Goal: Task Accomplishment & Management: Manage account settings

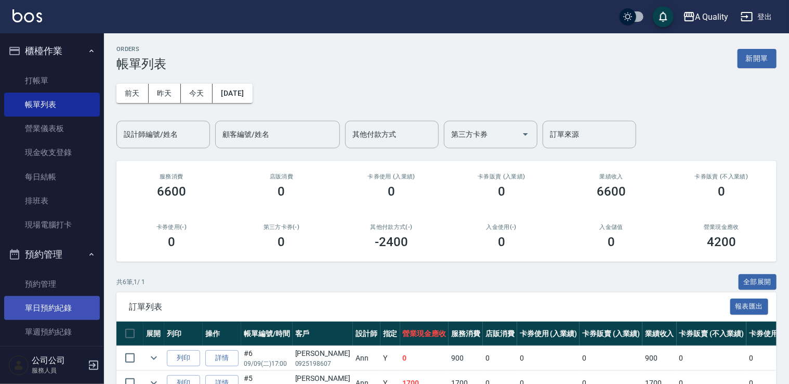
click at [53, 305] on link "單日預約紀錄" at bounding box center [52, 308] width 96 height 24
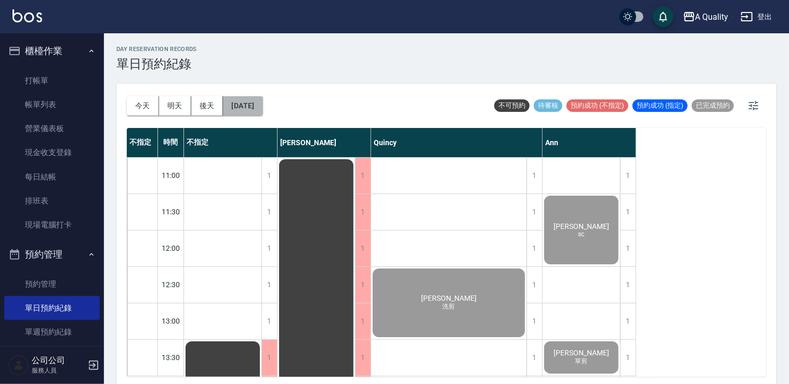
click at [260, 99] on button "[DATE]" at bounding box center [243, 105] width 40 height 19
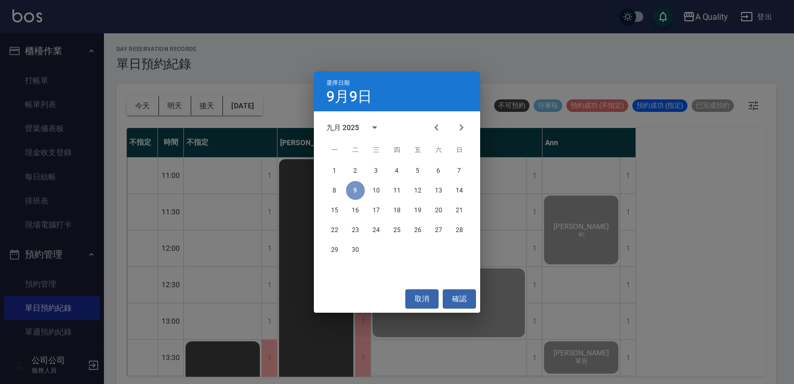
click at [353, 191] on button "9" at bounding box center [355, 190] width 19 height 19
click at [431, 294] on button "取消" at bounding box center [422, 298] width 33 height 19
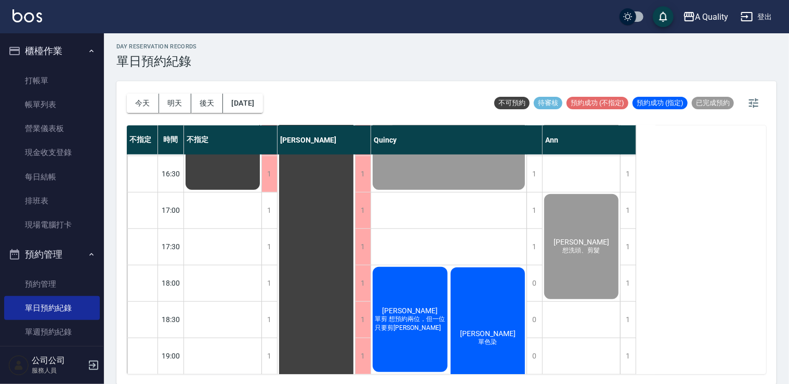
scroll to position [444, 0]
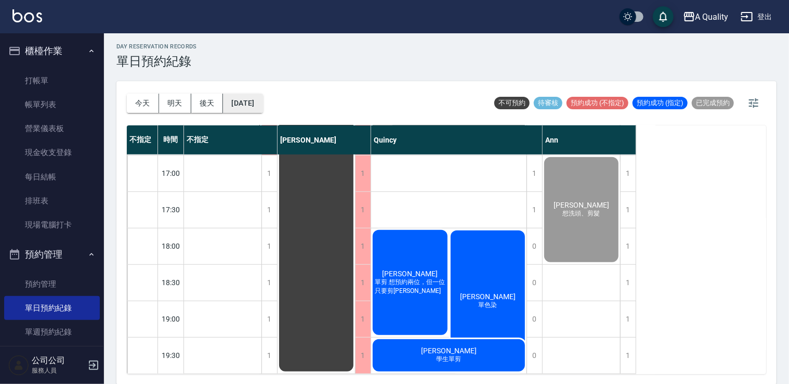
click at [259, 97] on button "[DATE]" at bounding box center [243, 103] width 40 height 19
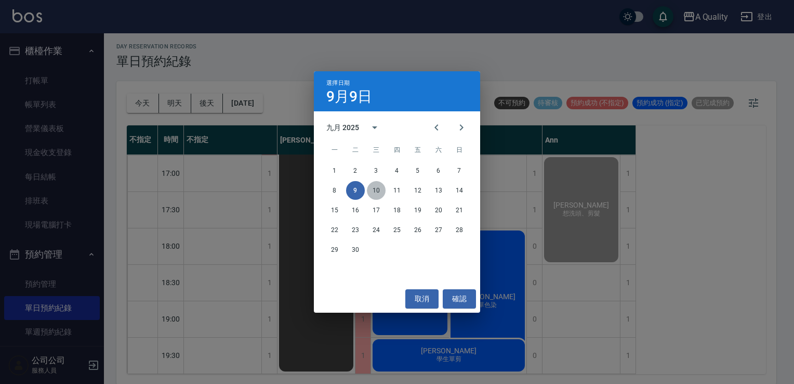
click at [379, 190] on button "10" at bounding box center [376, 190] width 19 height 19
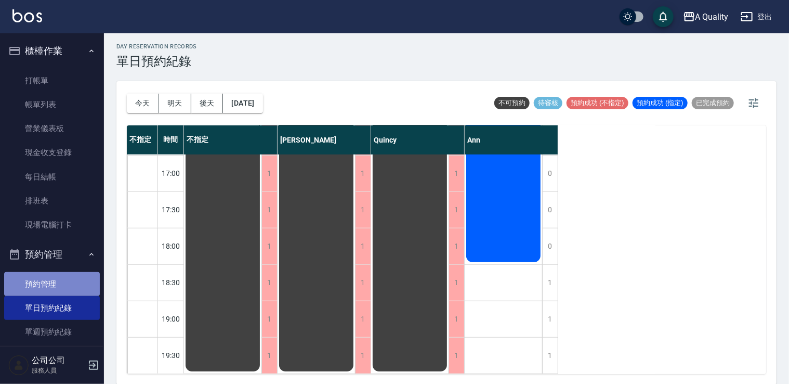
click at [58, 282] on link "預約管理" at bounding box center [52, 284] width 96 height 24
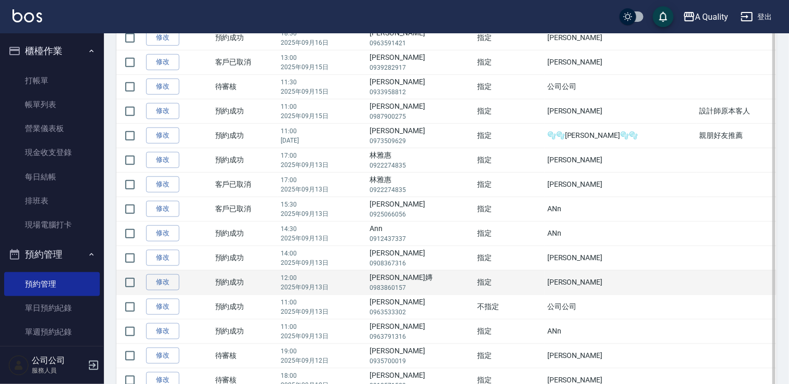
scroll to position [416, 0]
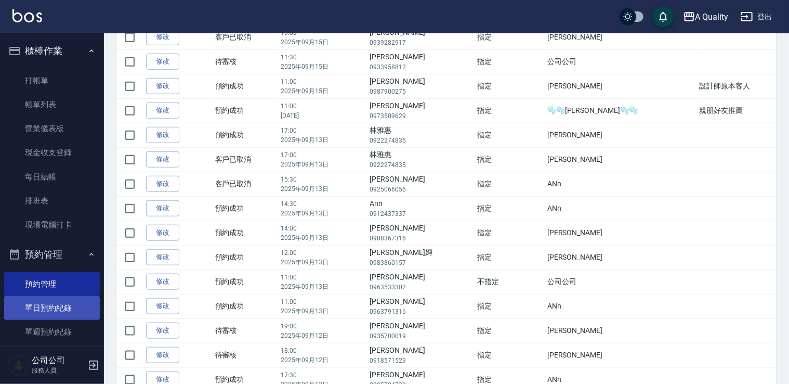
click at [44, 305] on link "單日預約紀錄" at bounding box center [52, 308] width 96 height 24
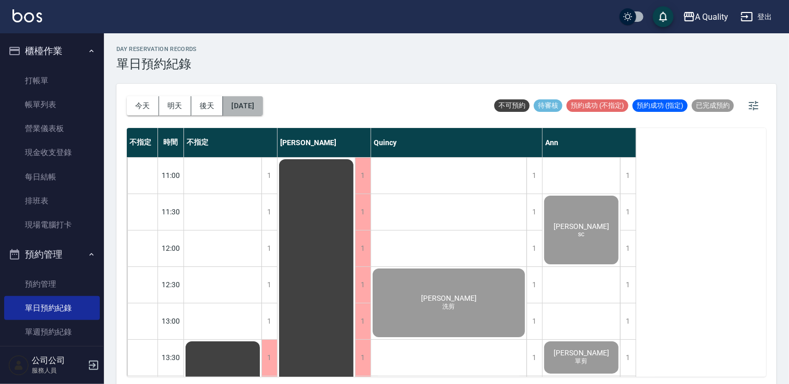
click at [260, 107] on button "[DATE]" at bounding box center [243, 105] width 40 height 19
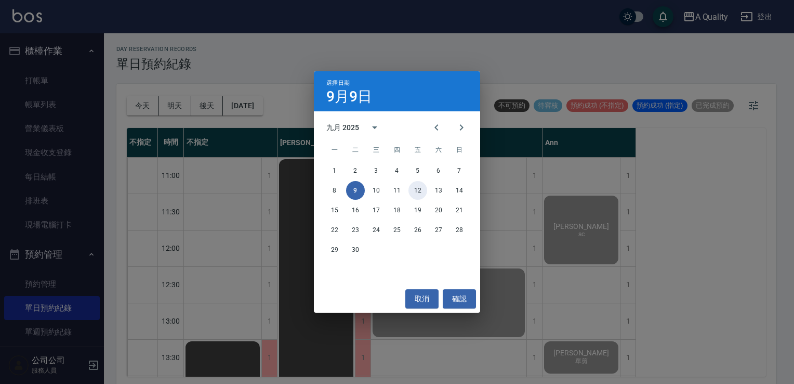
click at [420, 192] on button "12" at bounding box center [418, 190] width 19 height 19
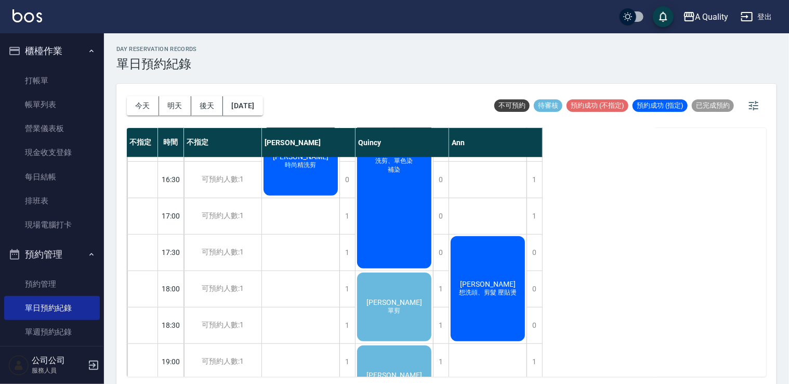
scroll to position [444, 0]
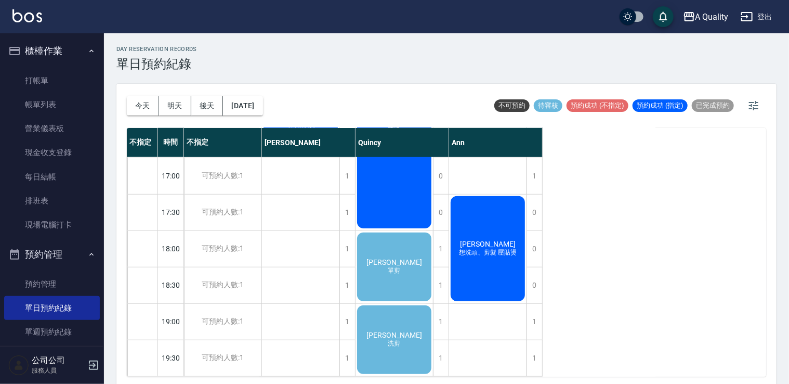
click at [416, 323] on div "黃朝榮 洗剪" at bounding box center [394, 340] width 77 height 72
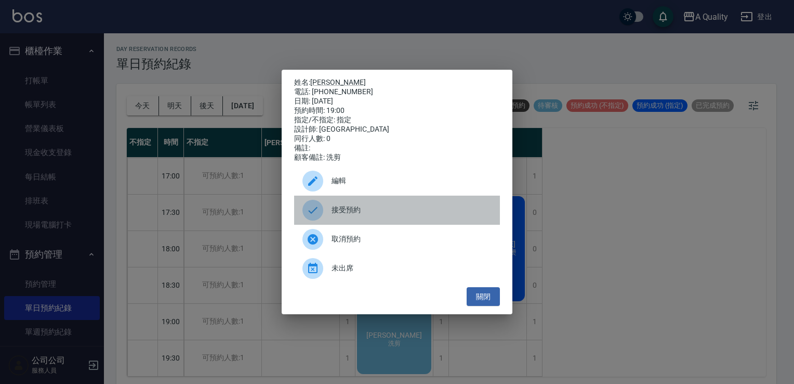
click at [400, 213] on span "接受預約" at bounding box center [412, 209] width 160 height 11
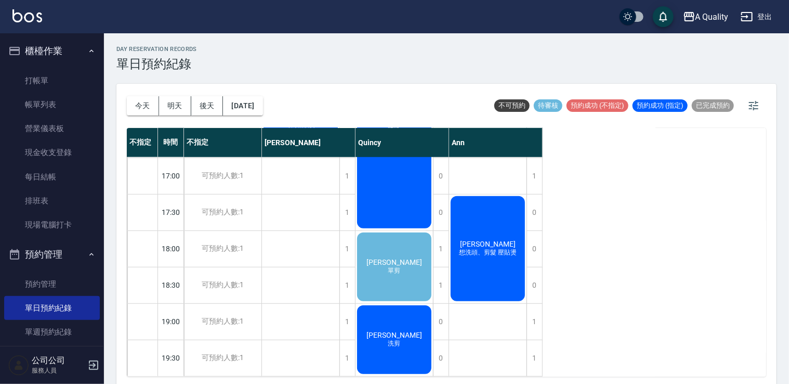
click at [403, 276] on div "林睦涵 單剪" at bounding box center [394, 267] width 77 height 72
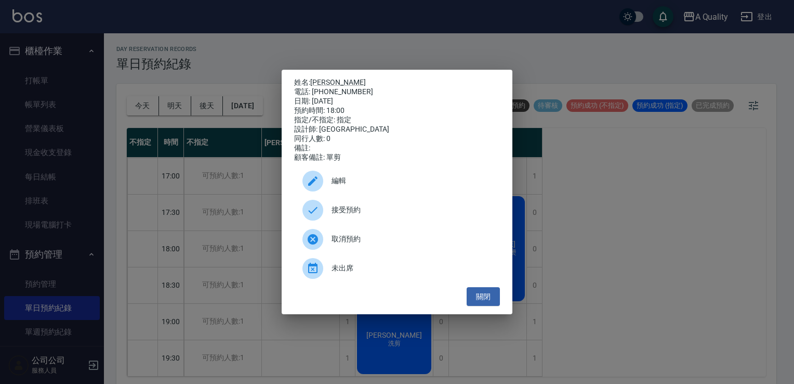
click at [384, 215] on span "接受預約" at bounding box center [412, 209] width 160 height 11
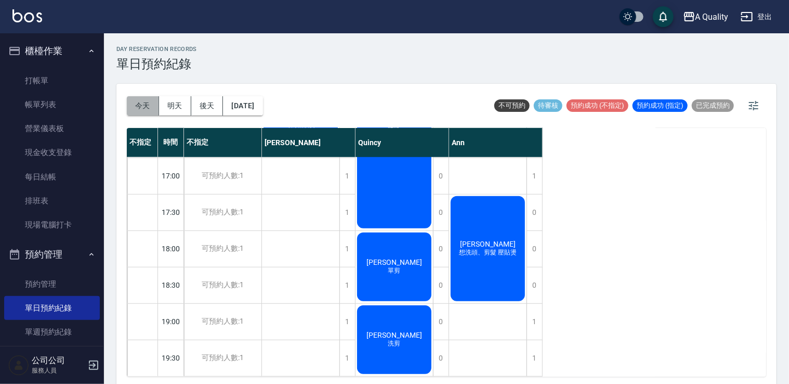
click at [148, 104] on button "今天" at bounding box center [143, 105] width 32 height 19
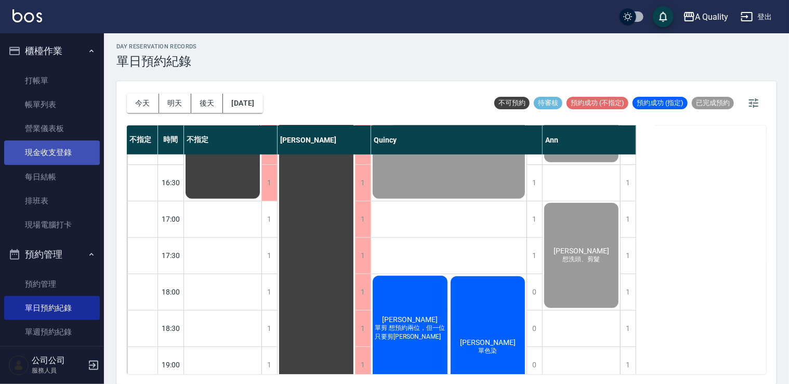
scroll to position [340, 0]
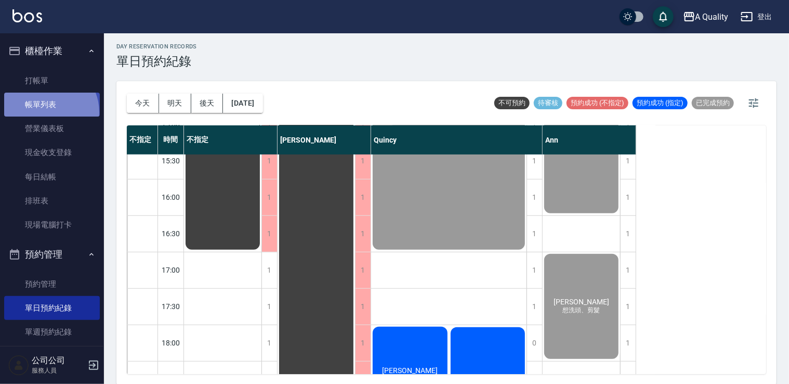
click at [45, 112] on link "帳單列表" at bounding box center [52, 105] width 96 height 24
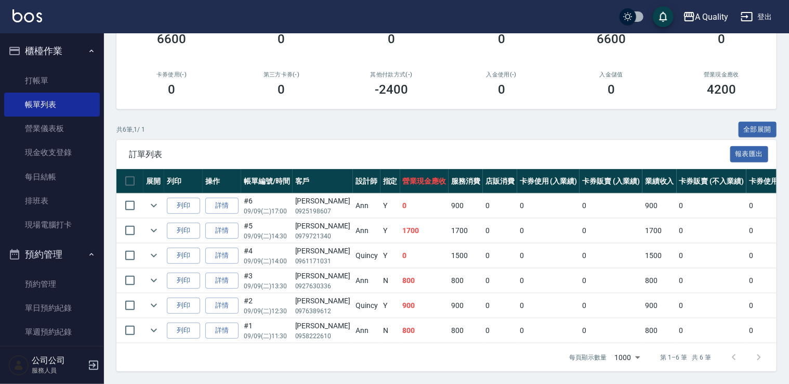
scroll to position [159, 0]
click at [158, 201] on icon "expand row" at bounding box center [154, 205] width 12 height 12
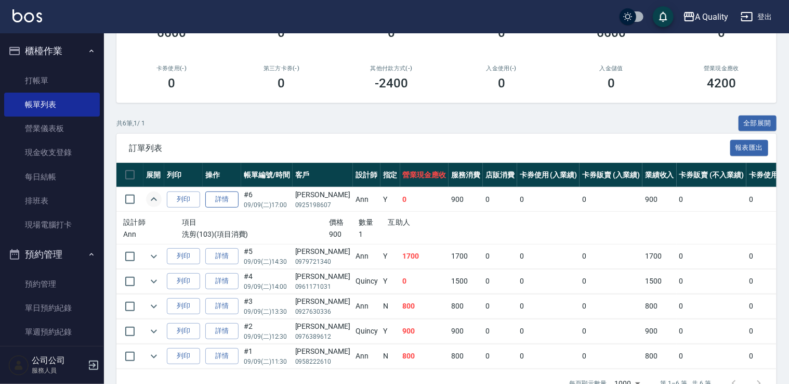
click at [216, 198] on link "詳情" at bounding box center [221, 199] width 33 height 16
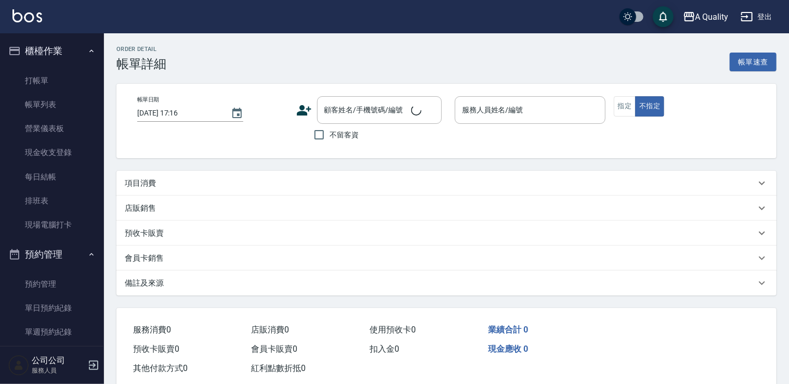
type input "2025/09/09 17:00"
type input "Ann(無代號)"
type input "想洗頭、剪髮"
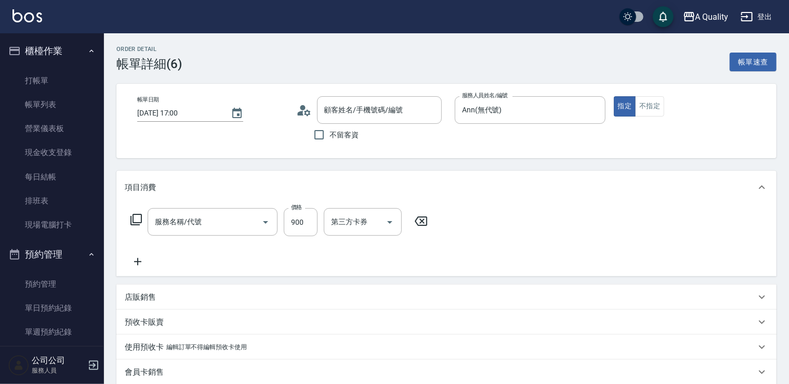
type input "謝承翰/0925198607/"
type input "洗剪(103)"
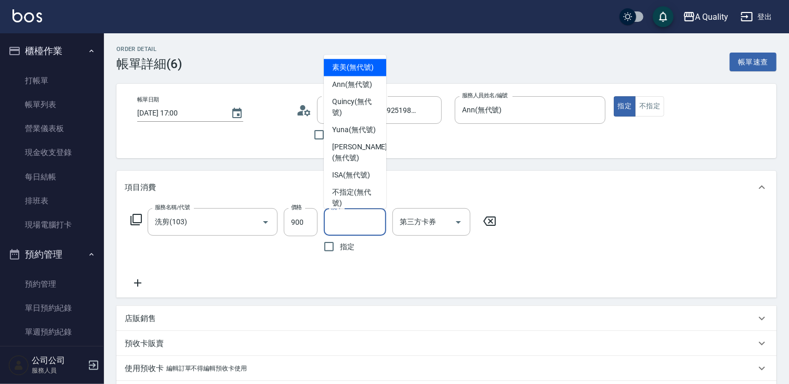
click at [347, 224] on input "洗-1" at bounding box center [355, 222] width 53 height 18
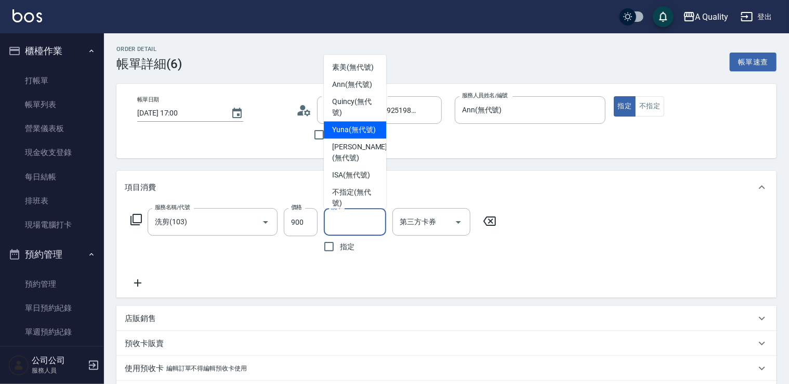
click at [354, 135] on span "Yuna (無代號)" at bounding box center [354, 129] width 44 height 11
type input "Yuna(無代號)"
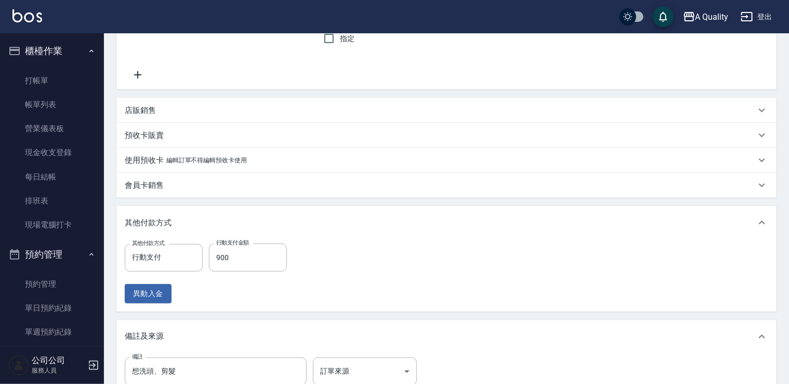
scroll to position [341, 0]
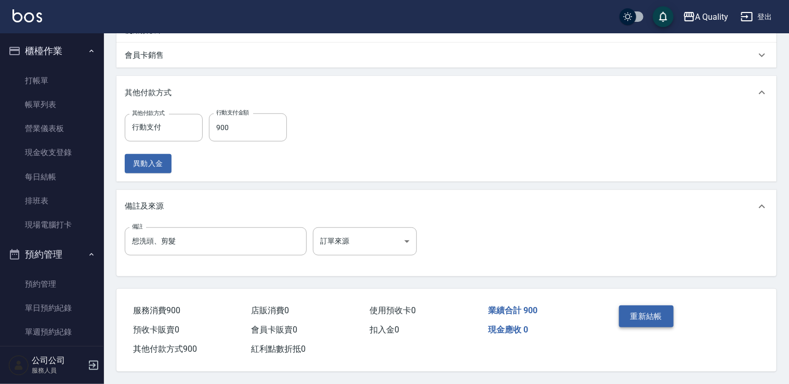
click at [657, 308] on button "重新結帳" at bounding box center [646, 316] width 55 height 22
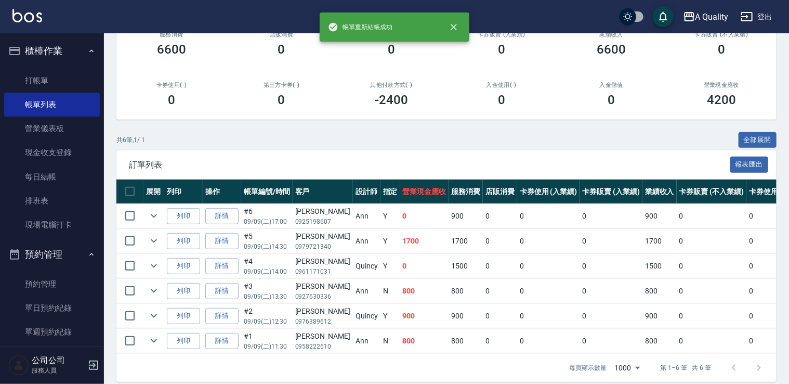
scroll to position [159, 0]
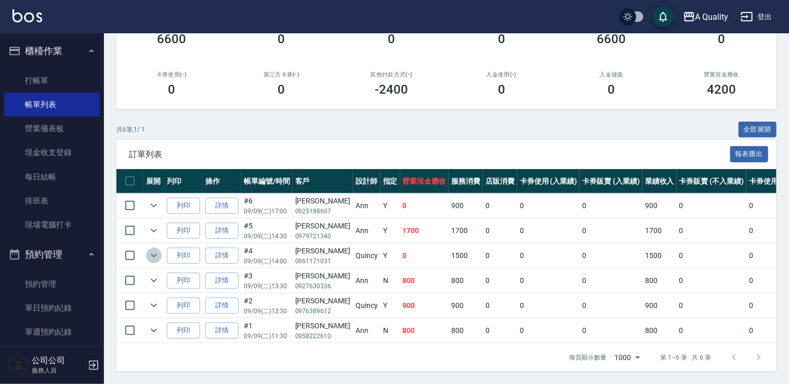
click at [154, 251] on icon "expand row" at bounding box center [154, 255] width 12 height 12
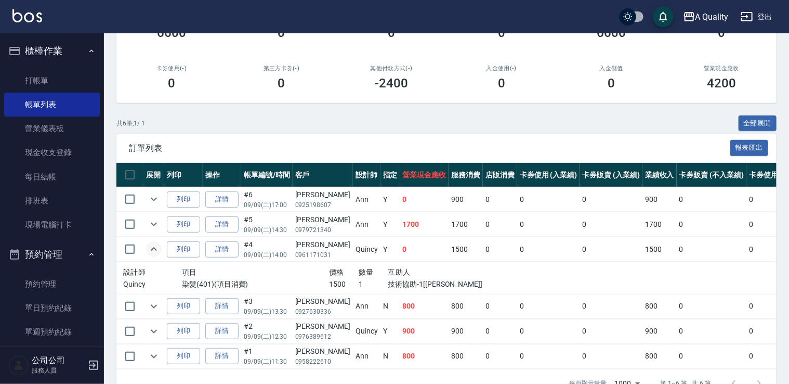
click at [154, 251] on icon "expand row" at bounding box center [154, 249] width 12 height 12
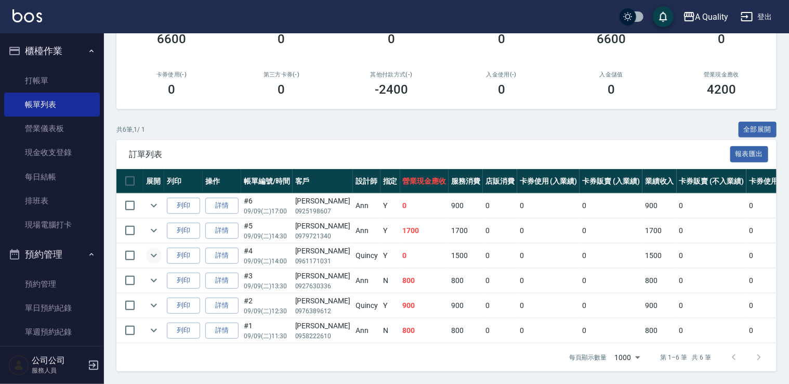
click at [161, 269] on td at bounding box center [154, 280] width 21 height 24
click at [154, 299] on icon "expand row" at bounding box center [154, 305] width 12 height 12
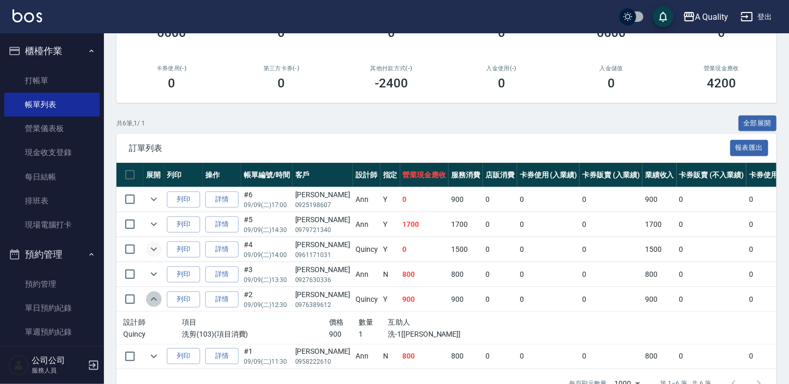
click at [154, 299] on icon "expand row" at bounding box center [154, 299] width 12 height 12
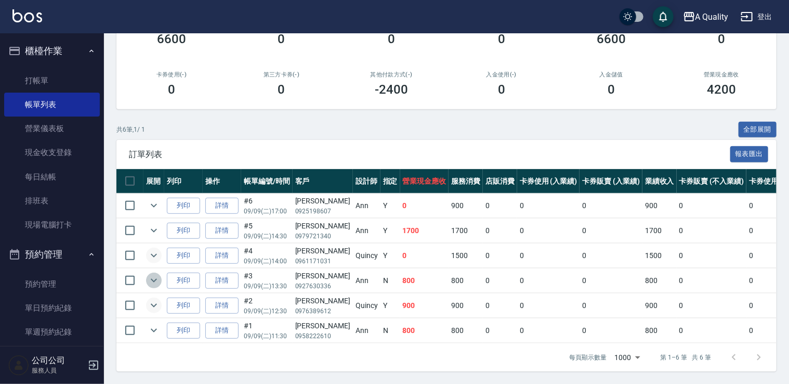
click at [152, 277] on icon "expand row" at bounding box center [154, 280] width 12 height 12
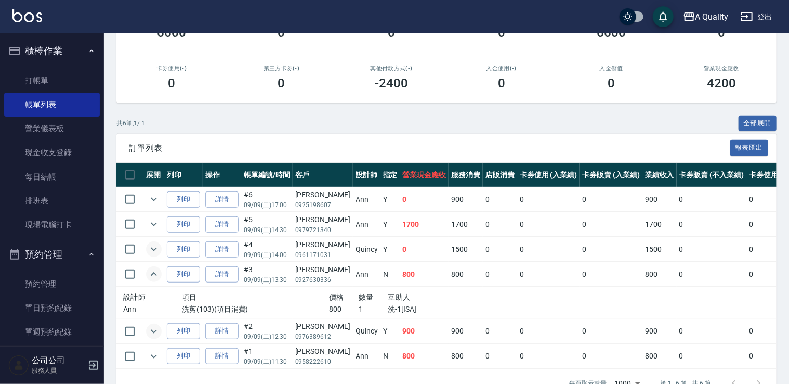
click at [152, 277] on icon "expand row" at bounding box center [154, 274] width 12 height 12
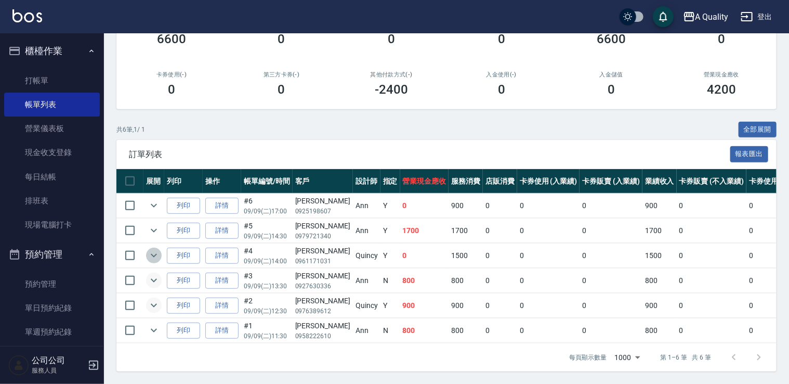
click at [152, 249] on icon "expand row" at bounding box center [154, 255] width 12 height 12
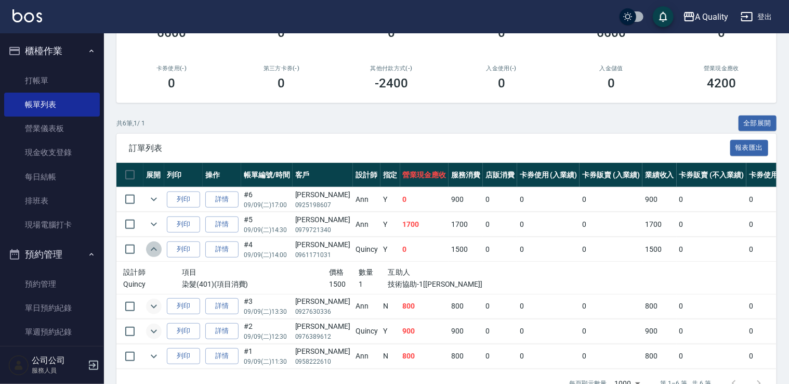
click at [152, 246] on icon "expand row" at bounding box center [154, 249] width 12 height 12
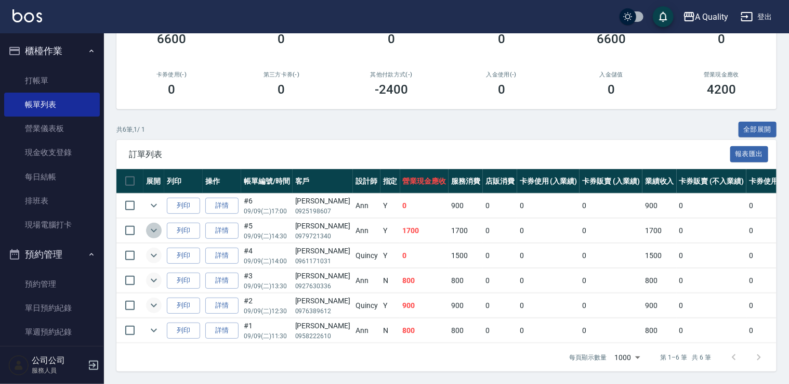
click at [151, 224] on icon "expand row" at bounding box center [154, 230] width 12 height 12
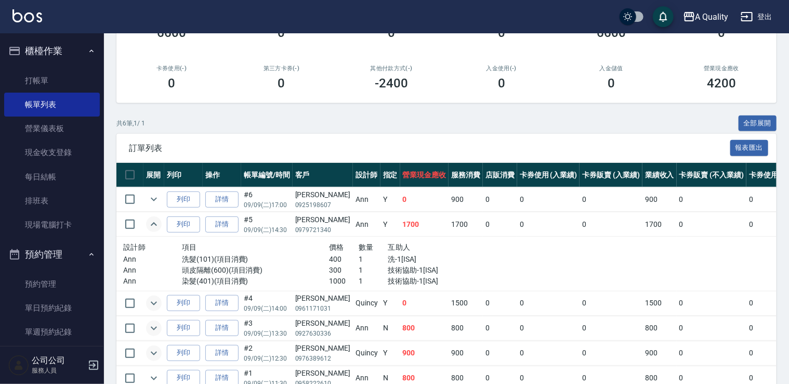
click at [151, 218] on icon "expand row" at bounding box center [154, 224] width 12 height 12
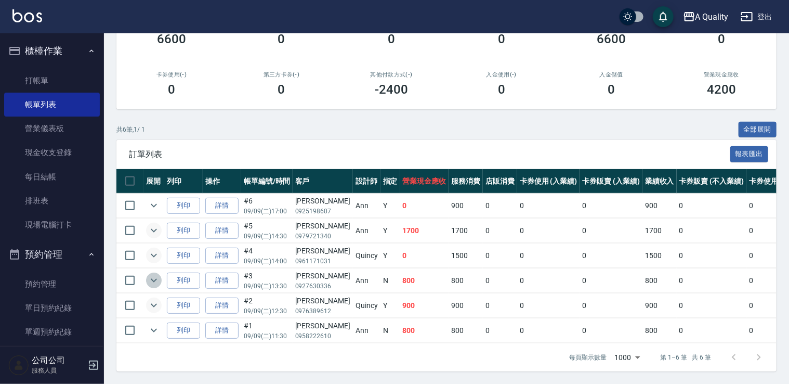
click at [150, 277] on icon "expand row" at bounding box center [154, 280] width 12 height 12
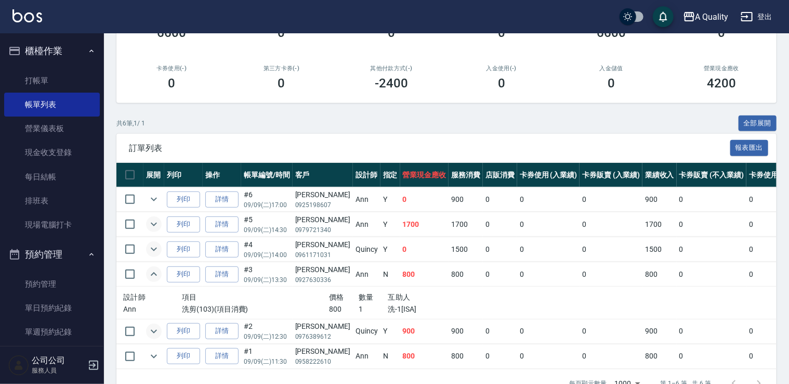
click at [150, 277] on icon "expand row" at bounding box center [154, 274] width 12 height 12
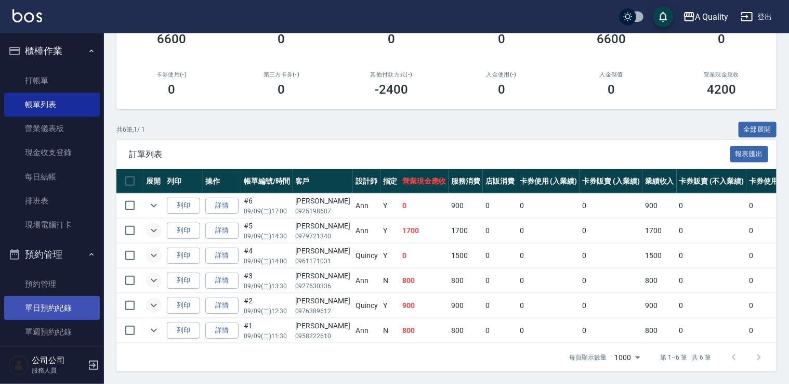
click at [48, 303] on link "單日預約紀錄" at bounding box center [52, 308] width 96 height 24
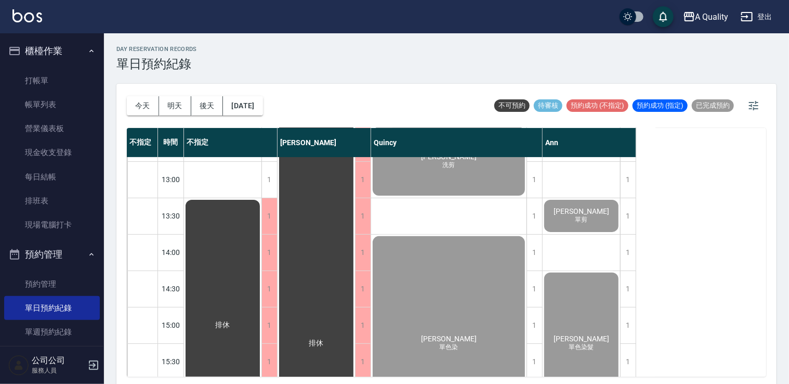
scroll to position [132, 0]
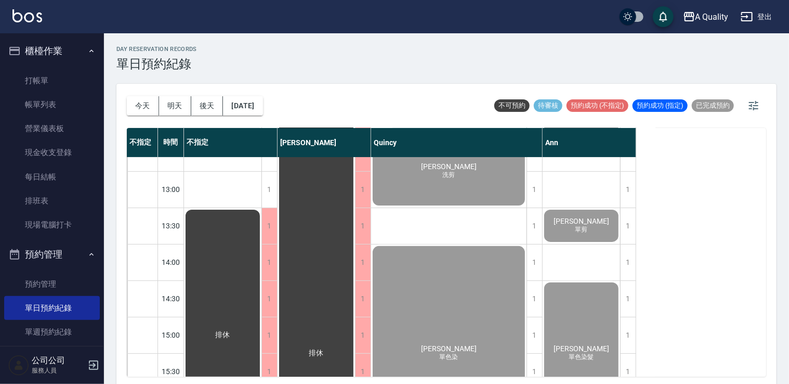
drag, startPoint x: 68, startPoint y: 109, endPoint x: 439, endPoint y: 186, distance: 379.1
click at [68, 109] on link "帳單列表" at bounding box center [52, 105] width 96 height 24
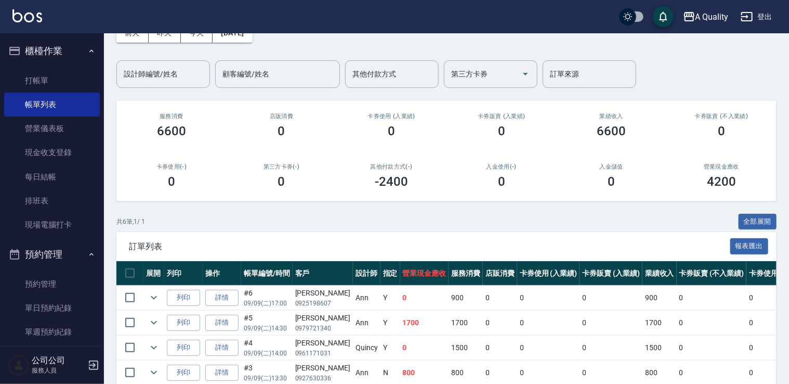
scroll to position [156, 0]
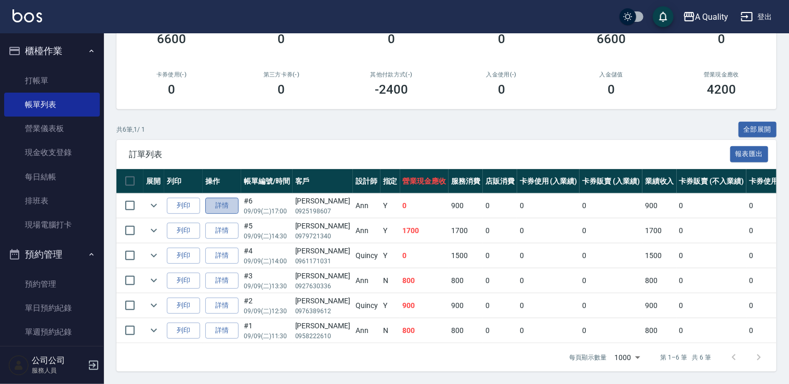
click at [231, 199] on link "詳情" at bounding box center [221, 206] width 33 height 16
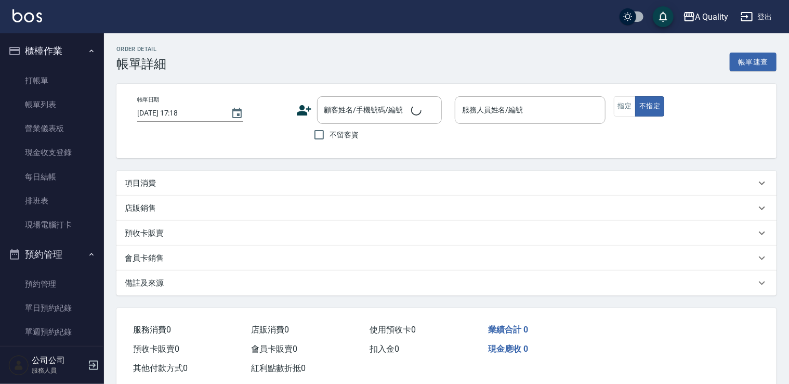
type input "2025/09/09 17:00"
type input "Ann(無代號)"
type input "想洗頭、剪髮"
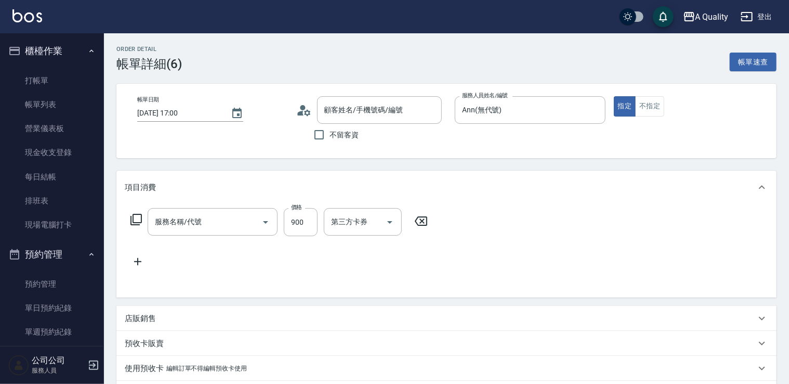
type input "洗剪(103)"
type input "謝承翰/0925198607/"
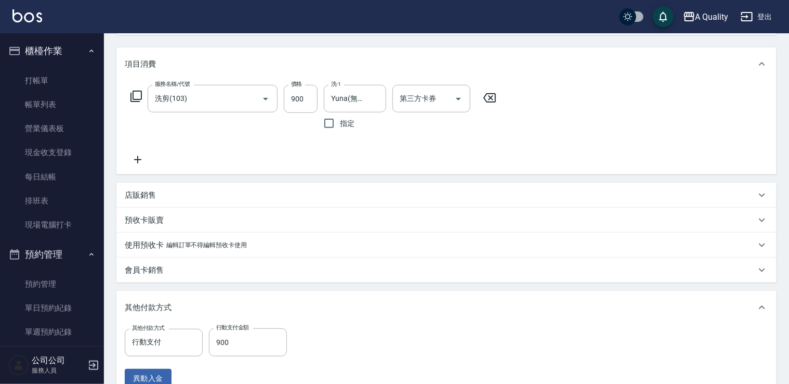
scroll to position [260, 0]
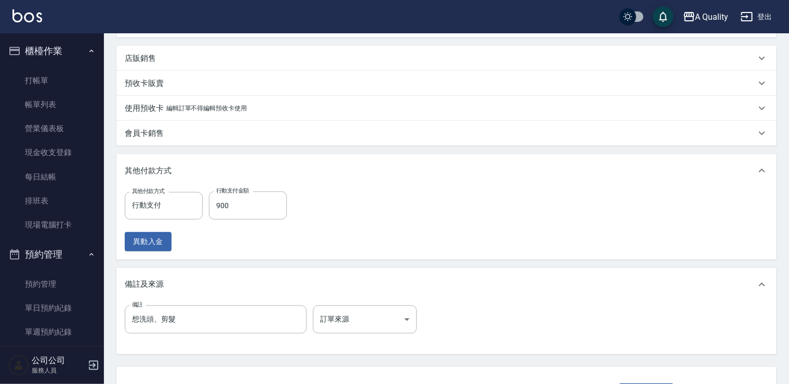
drag, startPoint x: 193, startPoint y: 206, endPoint x: 252, endPoint y: 205, distance: 58.8
click at [194, 205] on icon "Clear" at bounding box center [192, 205] width 10 height 10
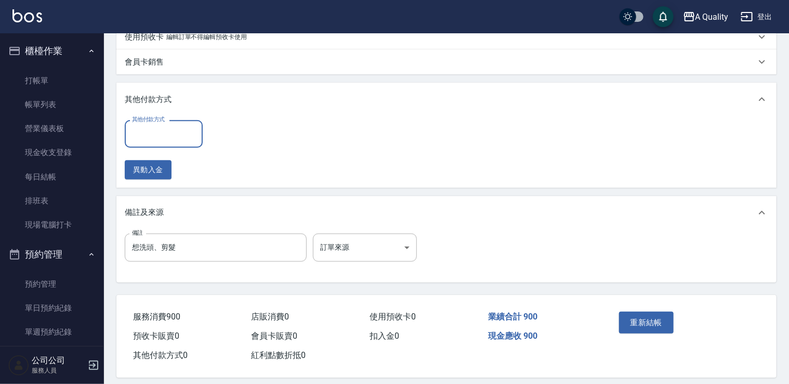
scroll to position [341, 0]
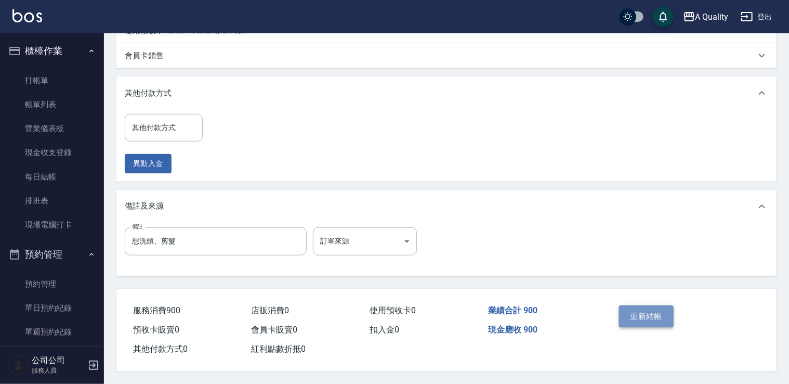
click at [630, 309] on button "重新結帳" at bounding box center [646, 316] width 55 height 22
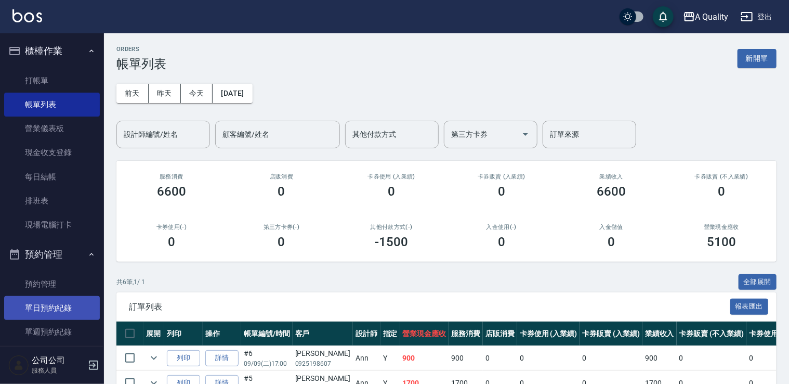
click at [48, 313] on link "單日預約紀錄" at bounding box center [52, 308] width 96 height 24
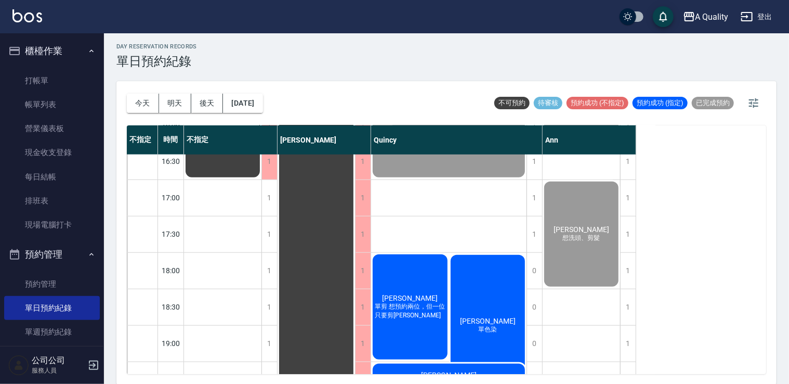
scroll to position [444, 0]
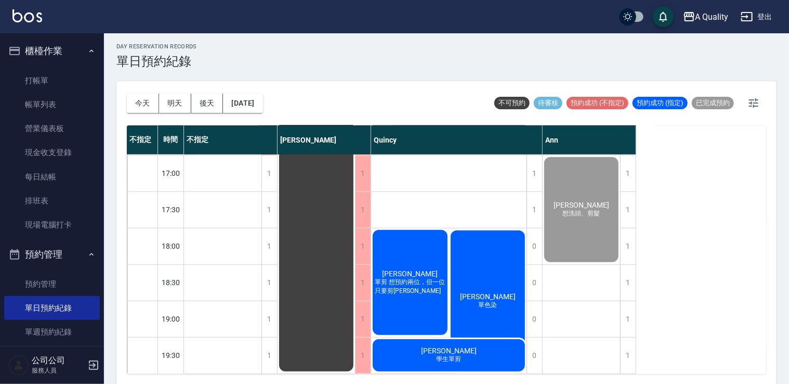
click at [424, 281] on span "單剪 想預約兩位，但一位只要剪[PERSON_NAME]" at bounding box center [410, 287] width 75 height 18
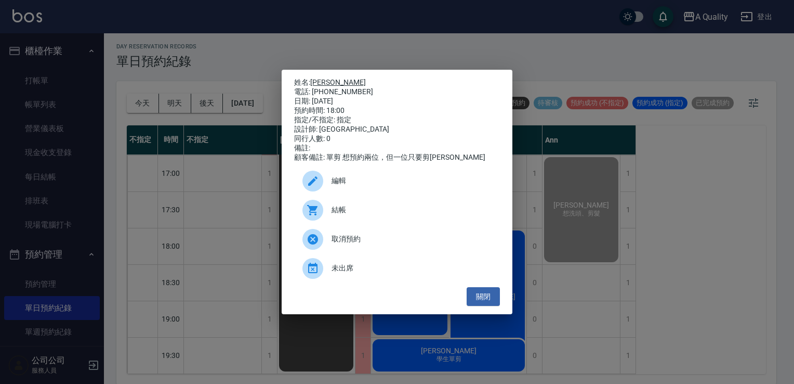
click at [318, 80] on link "[PERSON_NAME]" at bounding box center [338, 82] width 56 height 8
click at [488, 304] on button "關閉" at bounding box center [483, 296] width 33 height 19
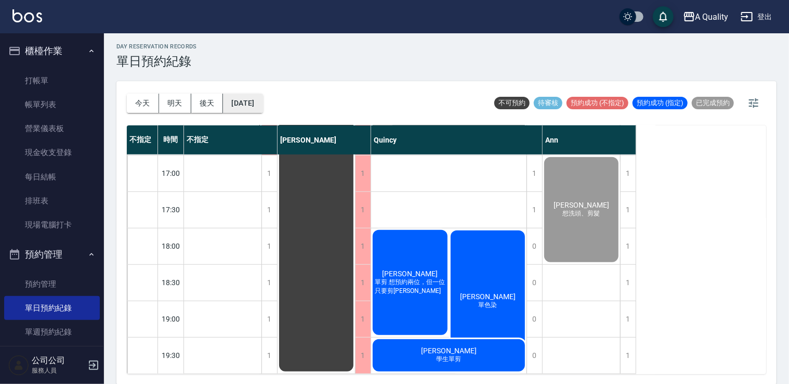
click at [256, 102] on button "[DATE]" at bounding box center [243, 103] width 40 height 19
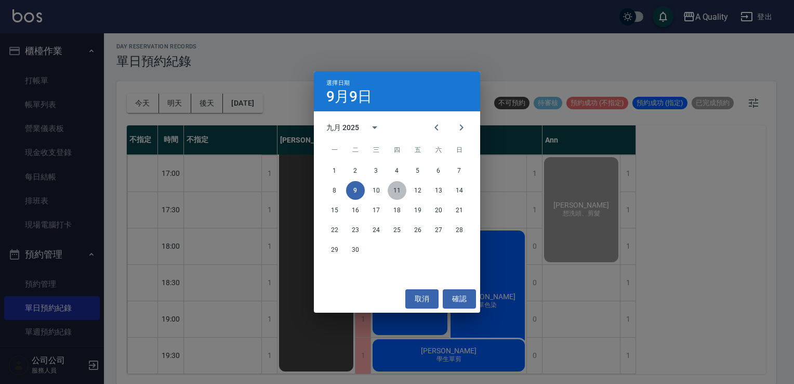
click at [401, 190] on button "11" at bounding box center [397, 190] width 19 height 19
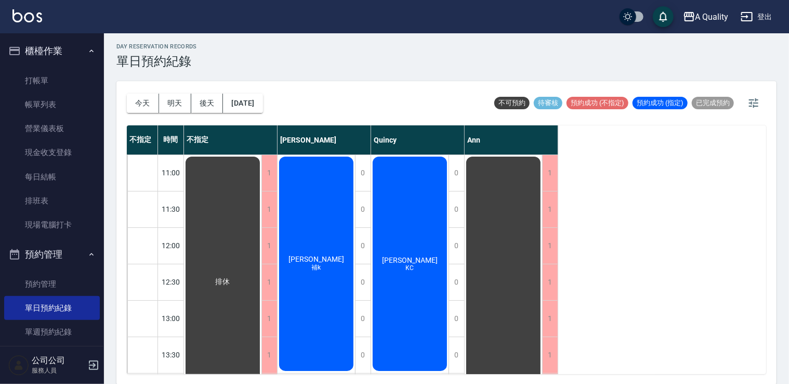
click at [317, 212] on div "陳怡文 補k" at bounding box center [316, 263] width 77 height 217
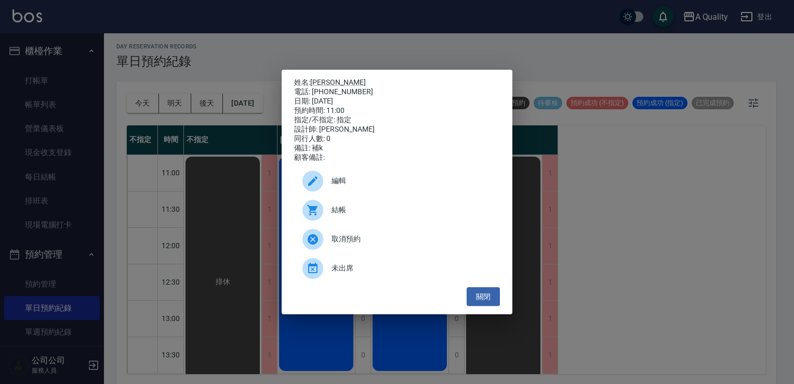
click at [360, 182] on span "編輯" at bounding box center [412, 180] width 160 height 11
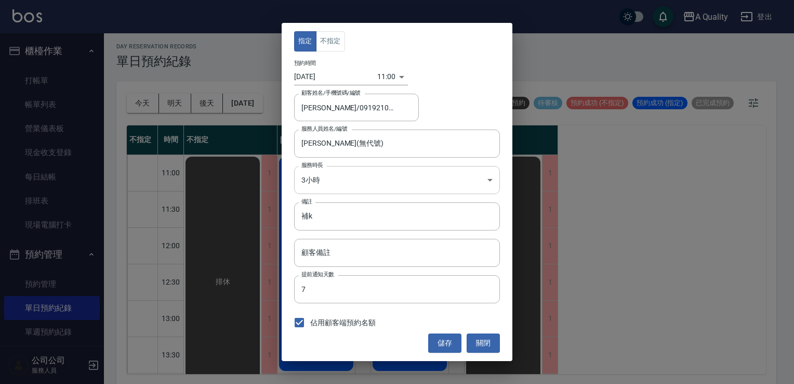
click at [337, 178] on body "A Quality 登出 櫃檯作業 打帳單 帳單列表 營業儀表板 現金收支登錄 每日結帳 排班表 現場電腦打卡 預約管理 預約管理 單日預約紀錄 單週預約紀錄…" at bounding box center [397, 190] width 794 height 387
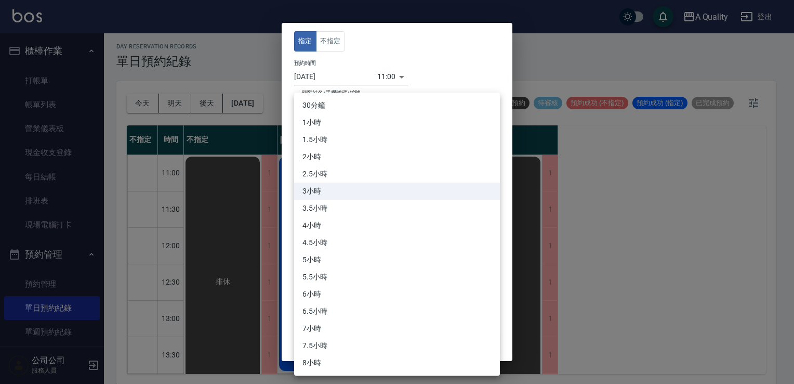
click at [571, 272] on div at bounding box center [397, 192] width 794 height 384
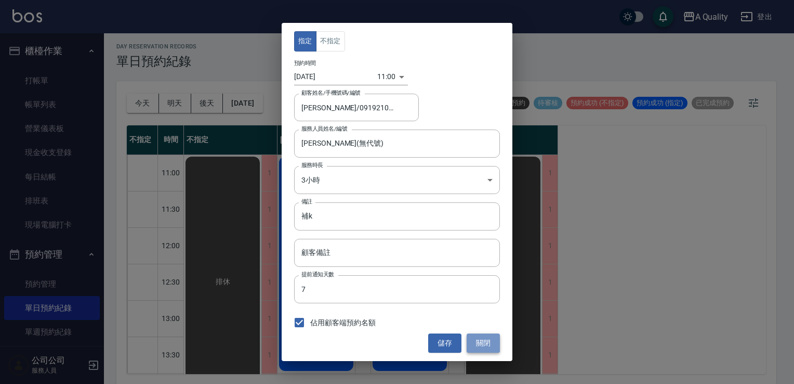
drag, startPoint x: 485, startPoint y: 343, endPoint x: 281, endPoint y: 141, distance: 286.0
click at [485, 342] on button "關閉" at bounding box center [483, 342] width 33 height 19
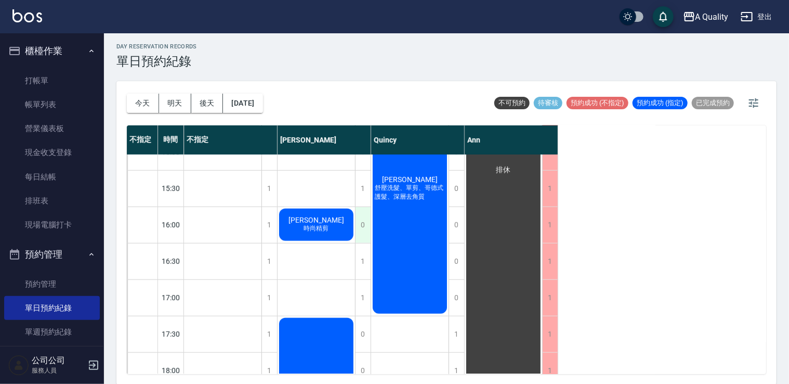
scroll to position [156, 0]
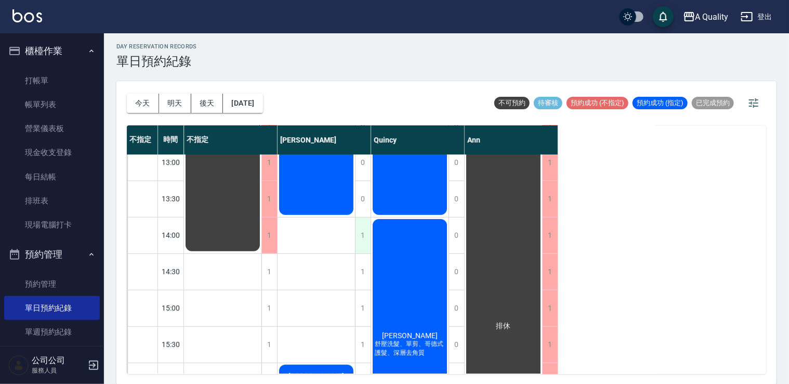
click at [358, 221] on div "1" at bounding box center [363, 235] width 16 height 36
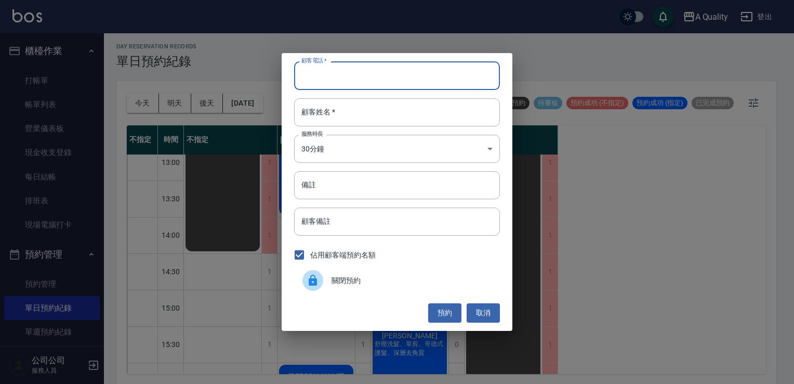
click at [327, 71] on input "顧客電話   *" at bounding box center [397, 75] width 206 height 28
paste input "0970081155"
type input "0970081155"
click at [332, 114] on input "顧客姓名   *" at bounding box center [397, 112] width 206 height 28
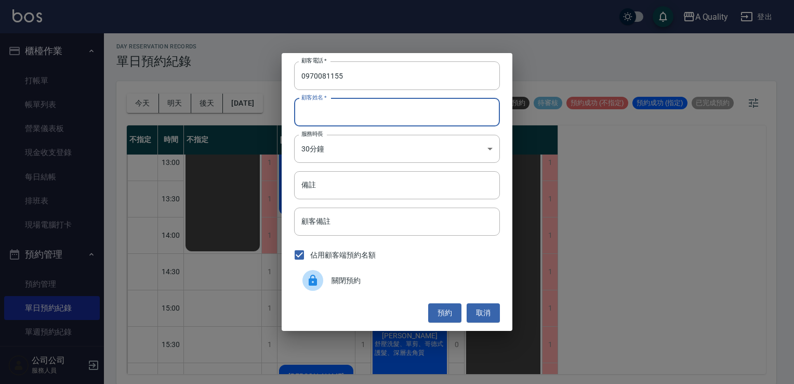
paste input "王沁蓮"
type input "王沁蓮"
click at [320, 145] on body "A Quality 登出 櫃檯作業 打帳單 帳單列表 營業儀表板 現金收支登錄 每日結帳 排班表 現場電腦打卡 預約管理 預約管理 單日預約紀錄 單週預約紀錄…" at bounding box center [397, 190] width 794 height 387
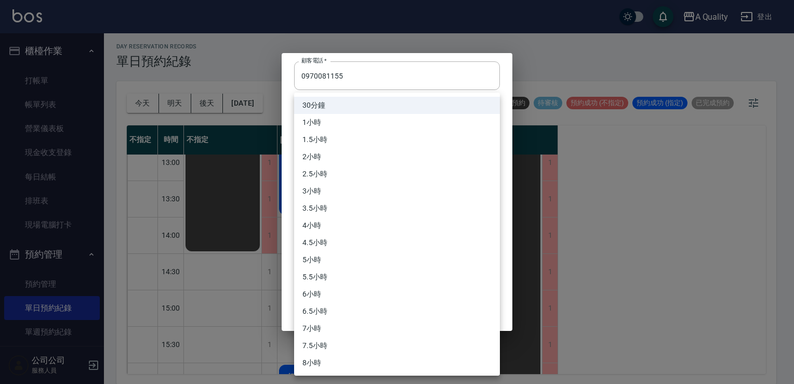
click at [325, 261] on li "5小時" at bounding box center [397, 259] width 206 height 17
type input "10"
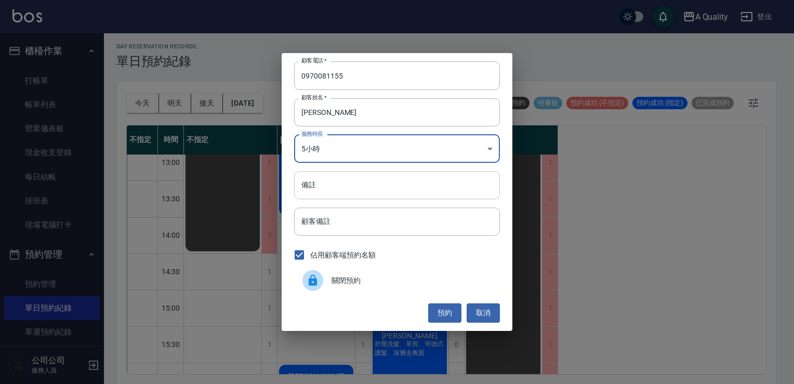
click at [329, 186] on input "備註" at bounding box center [397, 185] width 206 height 28
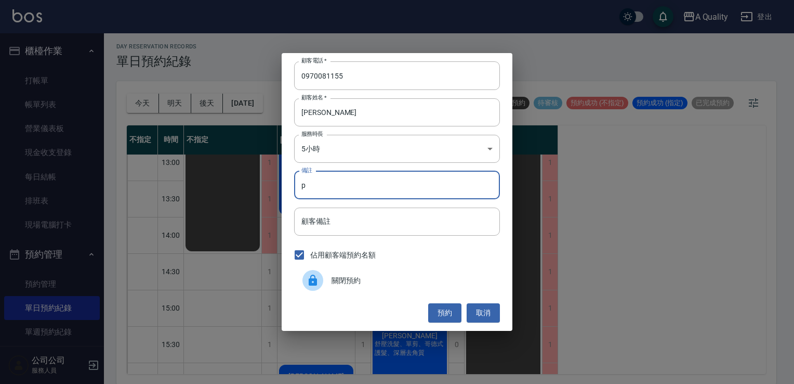
type input "p"
click at [447, 309] on button "預約" at bounding box center [444, 312] width 33 height 19
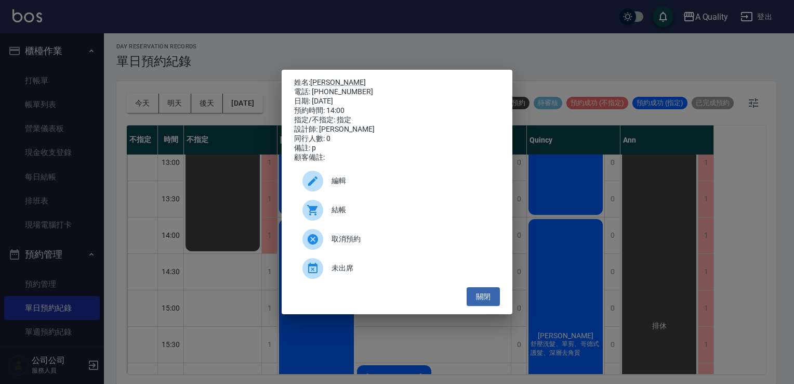
click at [334, 186] on span "編輯" at bounding box center [412, 180] width 160 height 11
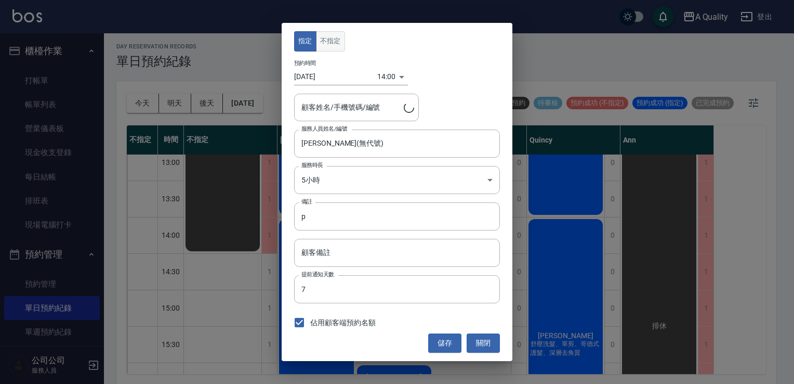
type input "王沁蓮/0970081155"
click at [332, 45] on button "不指定" at bounding box center [330, 41] width 29 height 20
click at [457, 349] on button "儲存" at bounding box center [444, 342] width 33 height 19
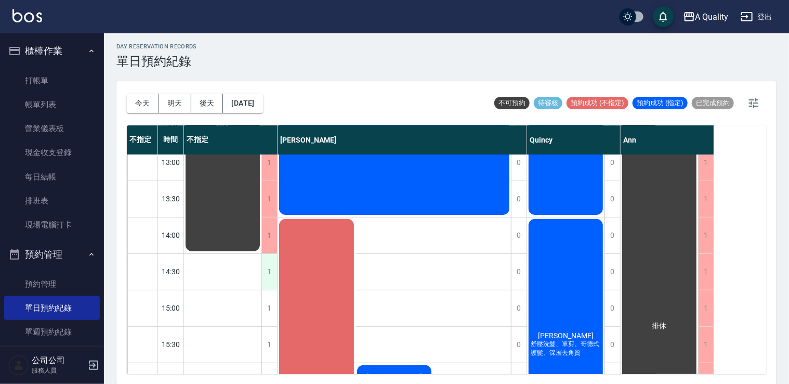
click at [274, 265] on div "1" at bounding box center [270, 272] width 16 height 36
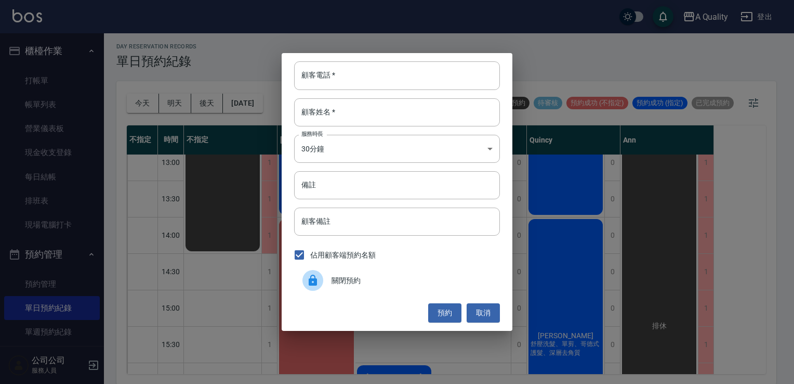
drag, startPoint x: 324, startPoint y: 274, endPoint x: 291, endPoint y: 281, distance: 33.4
click at [324, 275] on div at bounding box center [317, 280] width 29 height 21
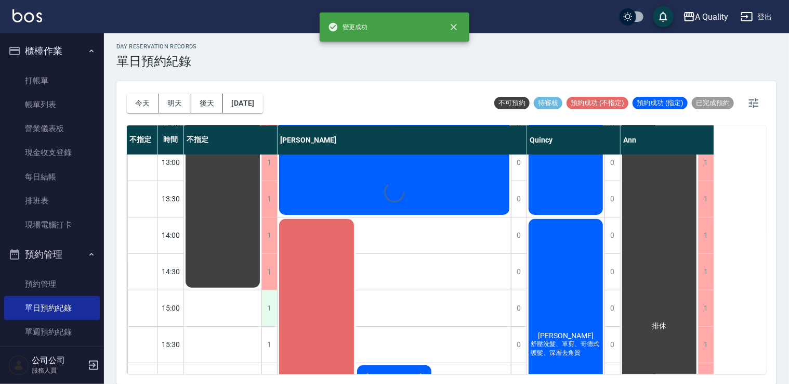
click at [276, 311] on div "1" at bounding box center [270, 308] width 16 height 36
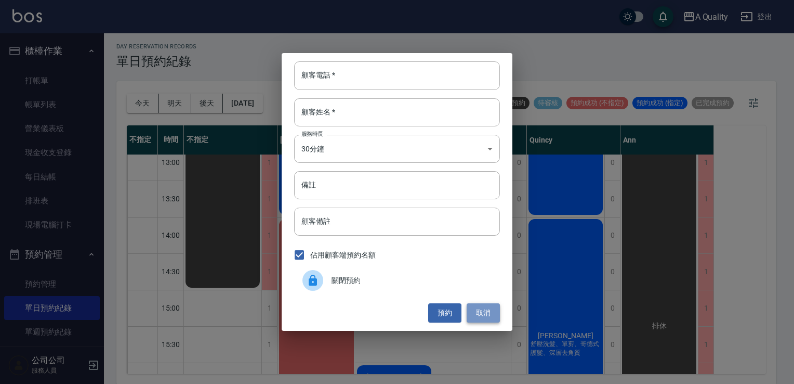
click at [496, 316] on button "取消" at bounding box center [483, 312] width 33 height 19
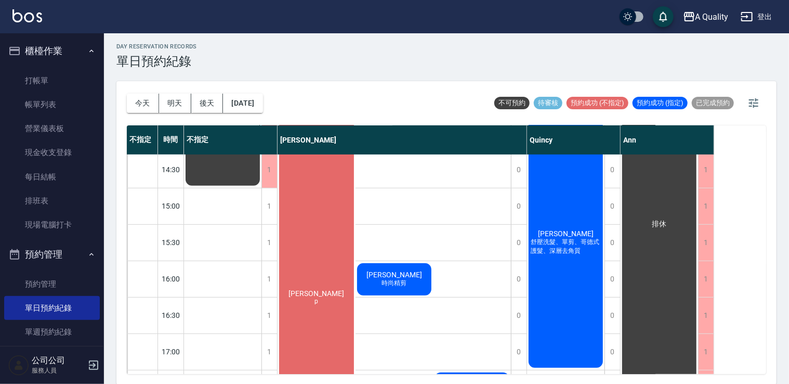
scroll to position [260, 0]
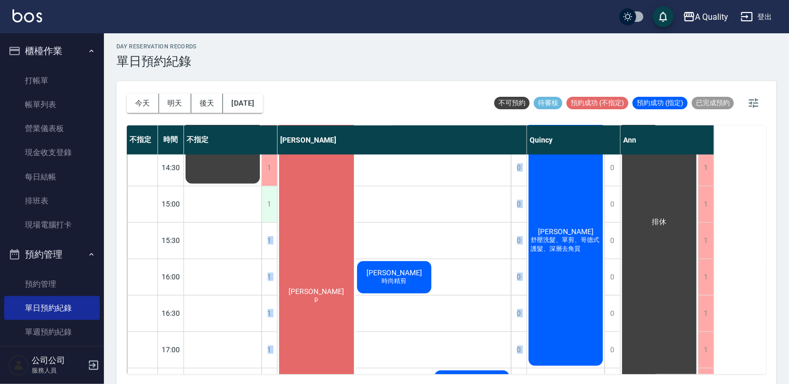
click at [277, 205] on div "11:00 11:30 12:00 12:30 13:00 13:30 14:00 14:30 15:00 15:30 16:00 16:30 17:00 1…" at bounding box center [421, 240] width 588 height 692
drag, startPoint x: 277, startPoint y: 205, endPoint x: 268, endPoint y: 205, distance: 8.9
click at [268, 205] on div "1" at bounding box center [270, 204] width 16 height 36
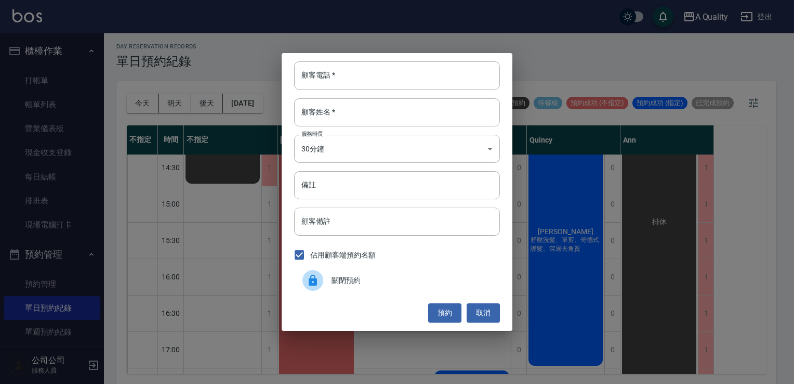
drag, startPoint x: 308, startPoint y: 279, endPoint x: 282, endPoint y: 248, distance: 40.2
click at [308, 278] on icon at bounding box center [313, 280] width 12 height 12
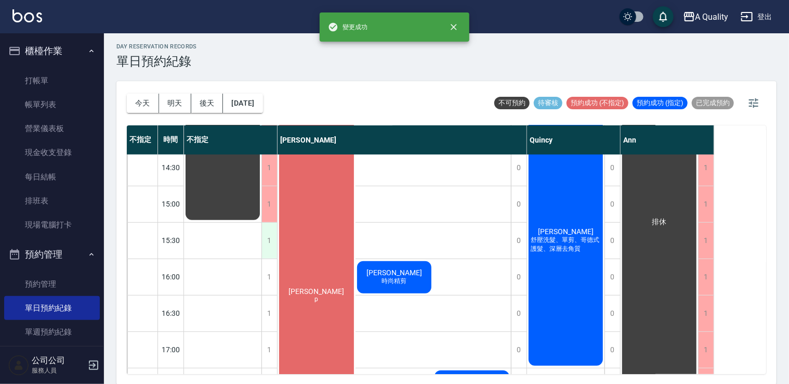
click at [272, 241] on div "1" at bounding box center [270, 241] width 16 height 36
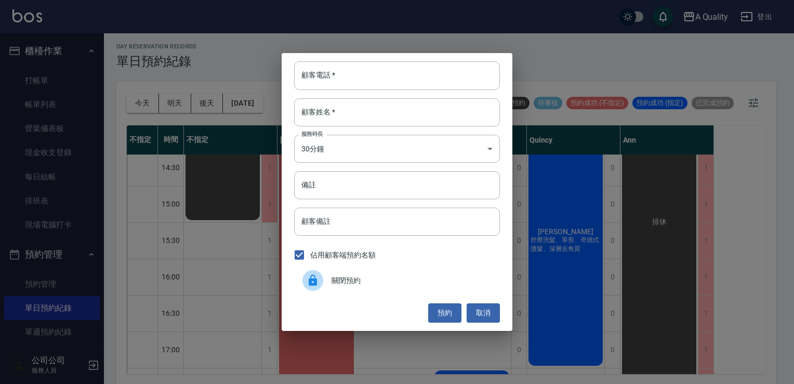
drag, startPoint x: 317, startPoint y: 277, endPoint x: 286, endPoint y: 258, distance: 35.2
click at [312, 271] on div at bounding box center [313, 280] width 21 height 21
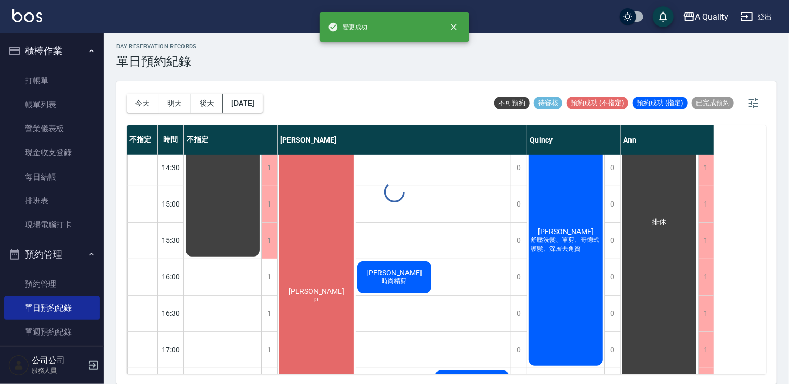
click at [271, 272] on div "1" at bounding box center [270, 277] width 16 height 36
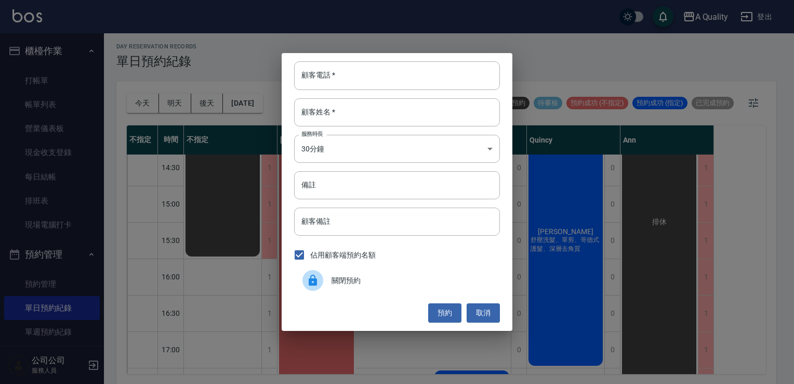
click at [314, 267] on div "關閉預約" at bounding box center [397, 280] width 206 height 29
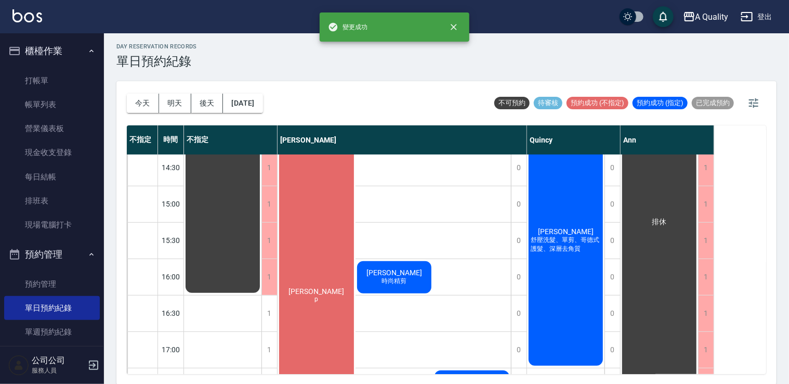
click at [267, 313] on div "1" at bounding box center [270, 313] width 16 height 36
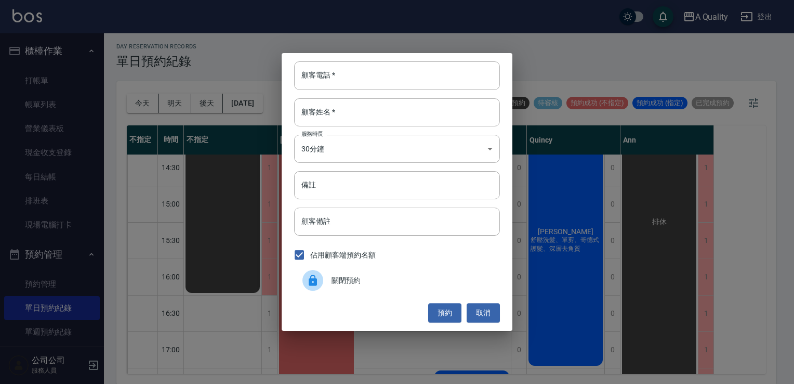
click at [331, 280] on div at bounding box center [317, 280] width 29 height 21
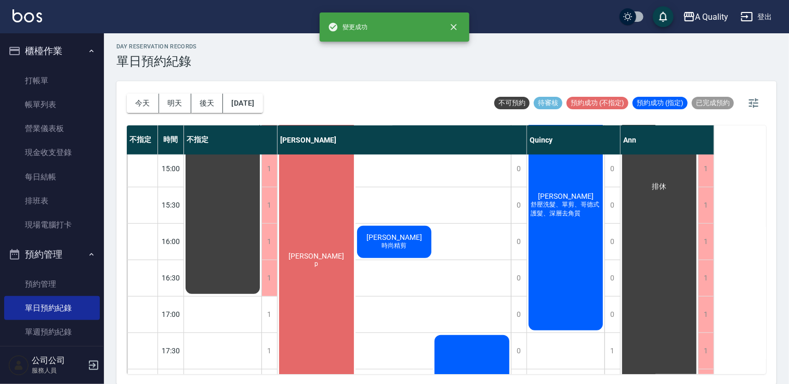
scroll to position [312, 0]
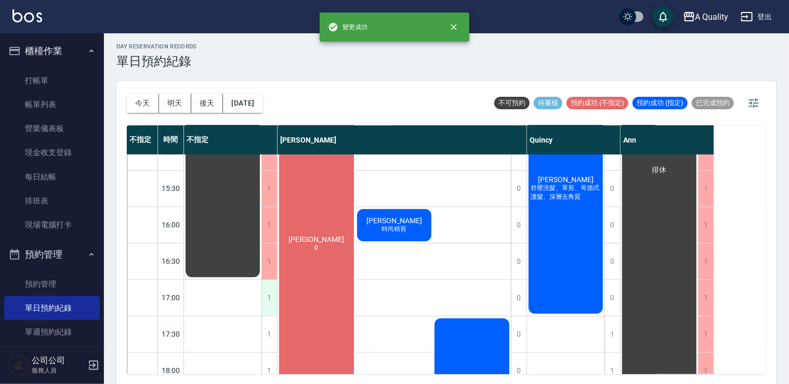
click at [270, 298] on div "1" at bounding box center [270, 298] width 16 height 36
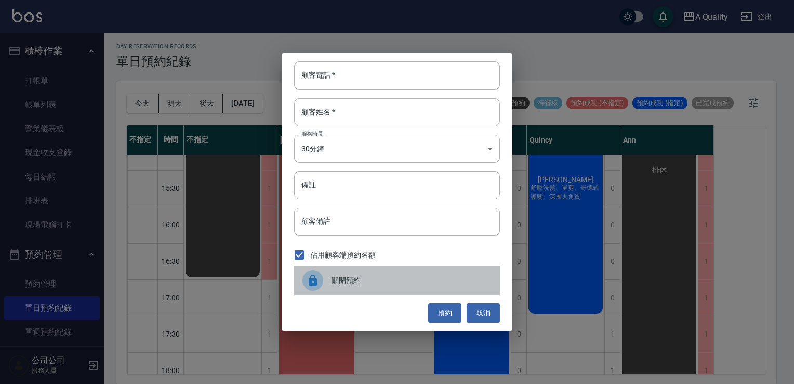
click at [325, 276] on div at bounding box center [317, 280] width 29 height 21
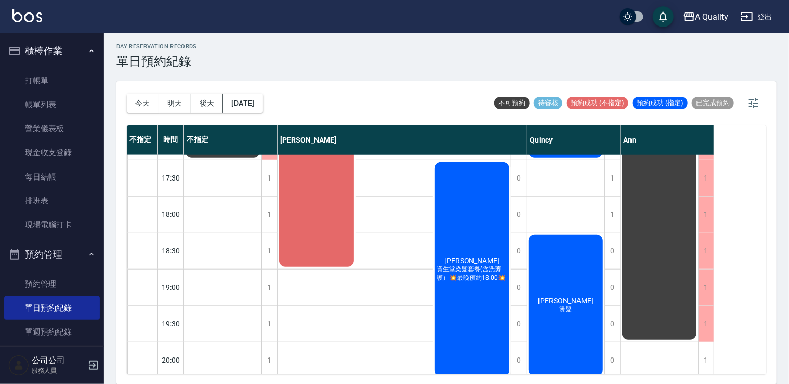
scroll to position [416, 0]
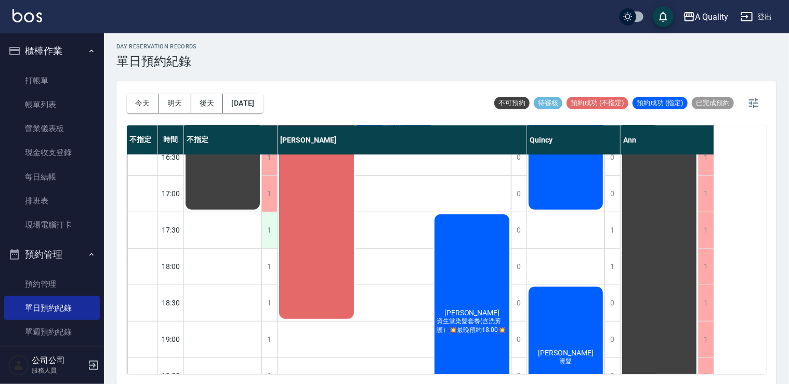
click at [267, 227] on div "1" at bounding box center [270, 230] width 16 height 36
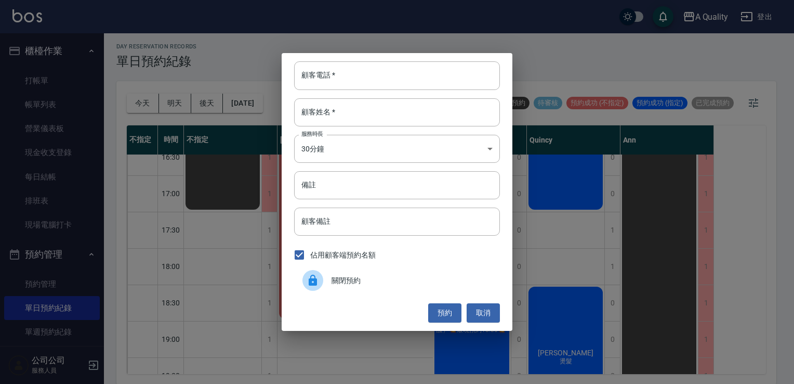
drag, startPoint x: 342, startPoint y: 284, endPoint x: 330, endPoint y: 281, distance: 12.4
click at [341, 284] on span "關閉預約" at bounding box center [412, 280] width 160 height 11
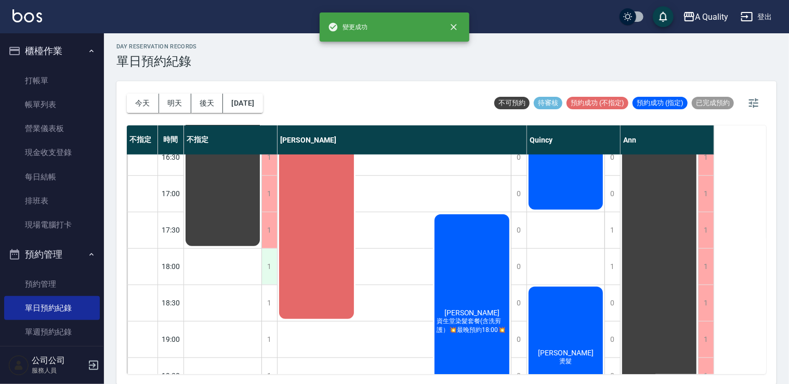
click at [266, 266] on div "1" at bounding box center [270, 267] width 16 height 36
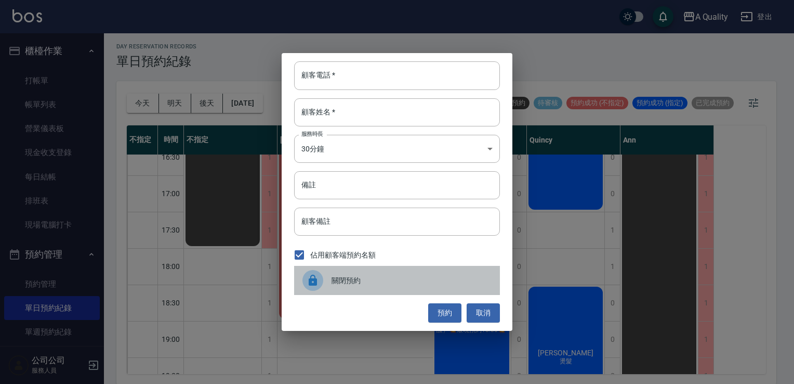
drag, startPoint x: 324, startPoint y: 281, endPoint x: 296, endPoint y: 282, distance: 28.6
click at [324, 281] on div at bounding box center [317, 280] width 29 height 21
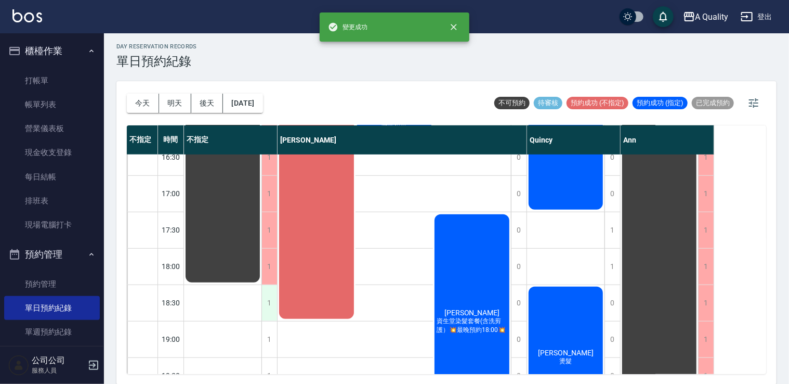
click at [268, 309] on div "1" at bounding box center [270, 303] width 16 height 36
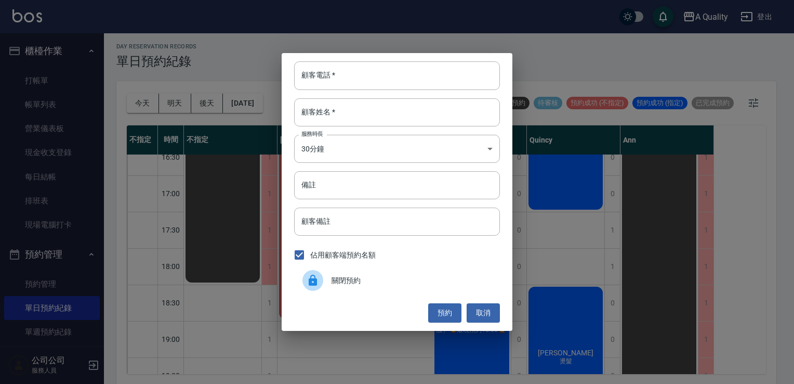
click at [323, 283] on div at bounding box center [317, 280] width 29 height 21
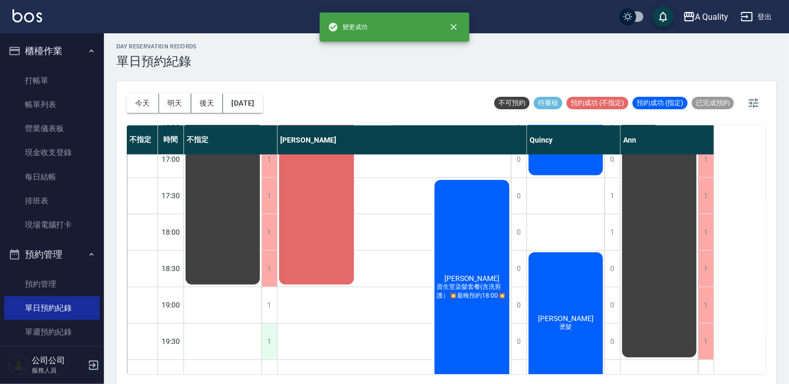
scroll to position [468, 0]
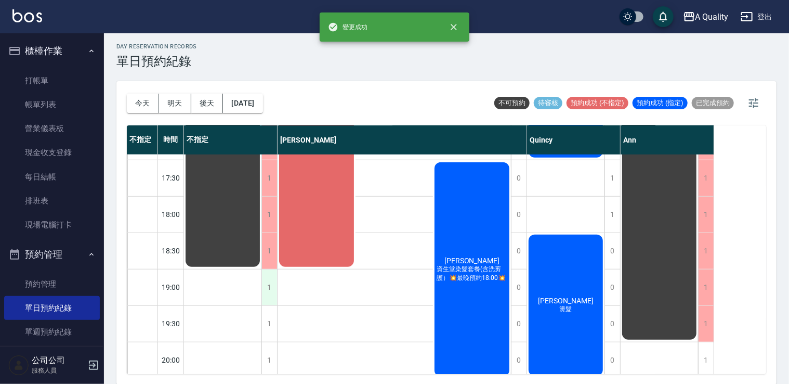
click at [275, 286] on div "1" at bounding box center [270, 287] width 16 height 36
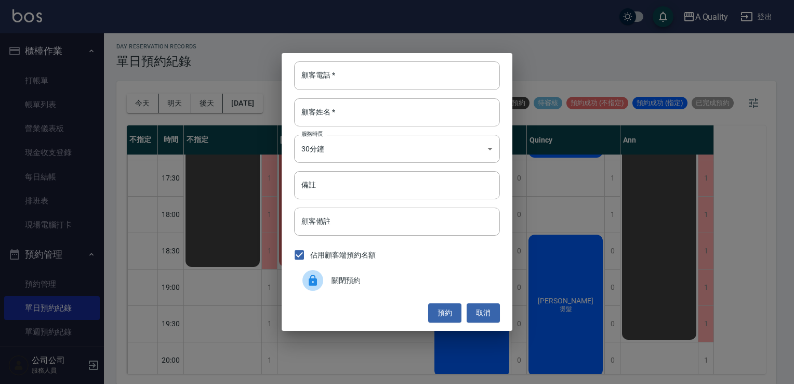
click at [339, 284] on span "關閉預約" at bounding box center [412, 280] width 160 height 11
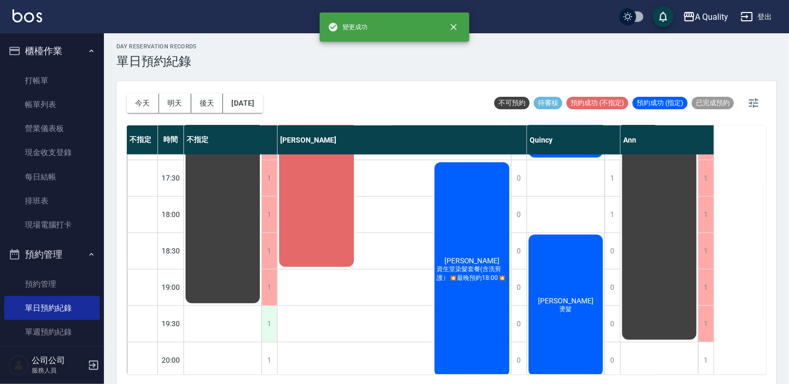
click at [276, 325] on div "1" at bounding box center [270, 324] width 16 height 36
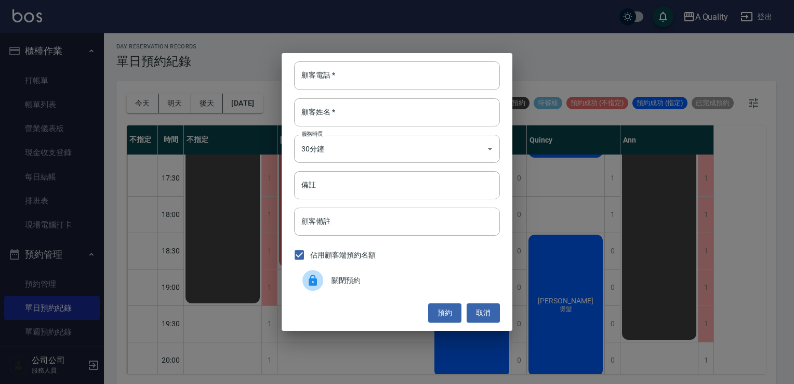
click at [328, 286] on div at bounding box center [317, 280] width 29 height 21
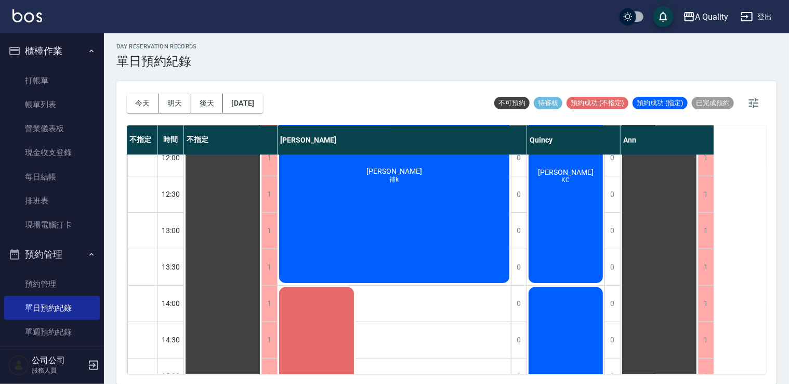
scroll to position [104, 0]
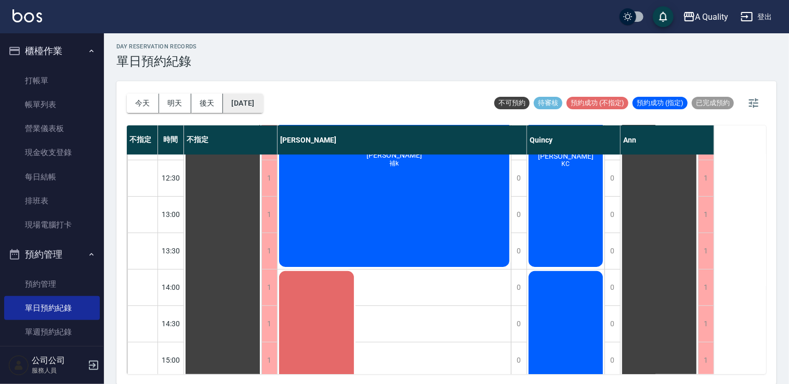
click at [257, 109] on button "2025/09/11" at bounding box center [243, 103] width 40 height 19
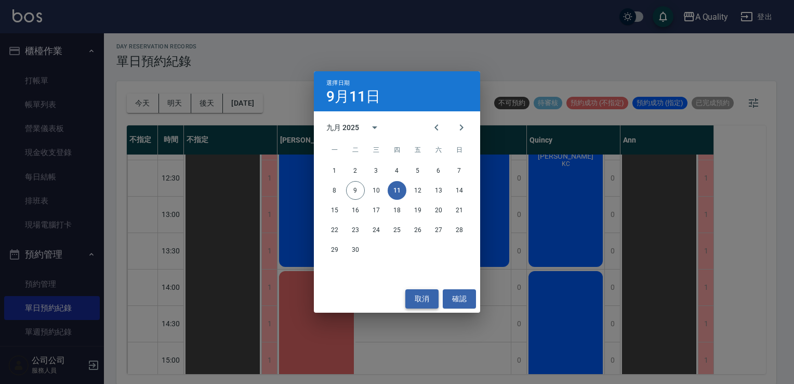
click at [422, 296] on button "取消" at bounding box center [422, 298] width 33 height 19
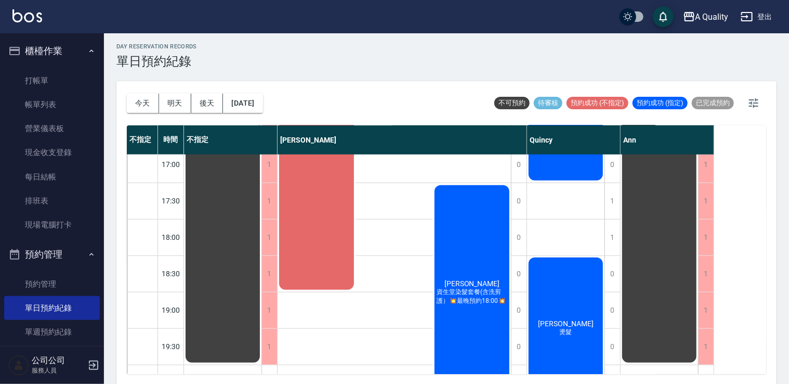
scroll to position [480, 0]
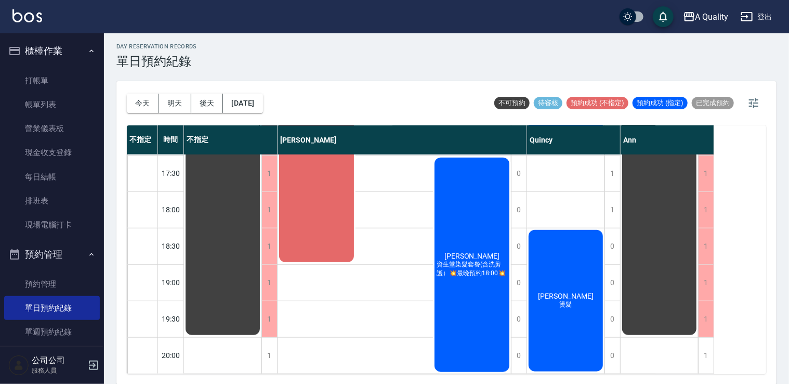
click at [480, 213] on div "蔡燕玲 資生堂染髮套餐(含洗剪護）💥最晚預約18:00💥" at bounding box center [472, 264] width 78 height 217
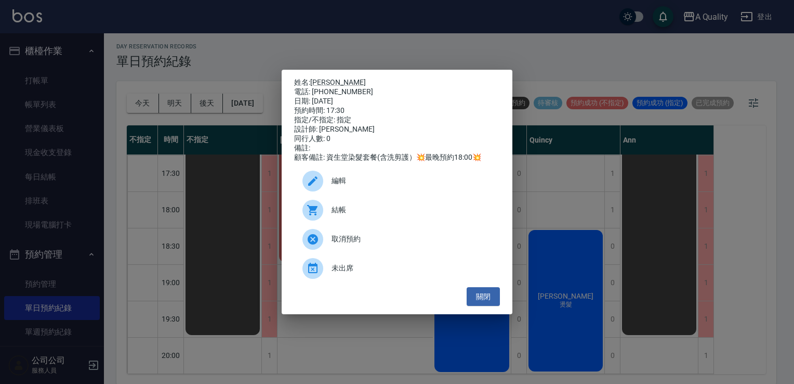
click at [353, 193] on div "編輯" at bounding box center [397, 180] width 206 height 29
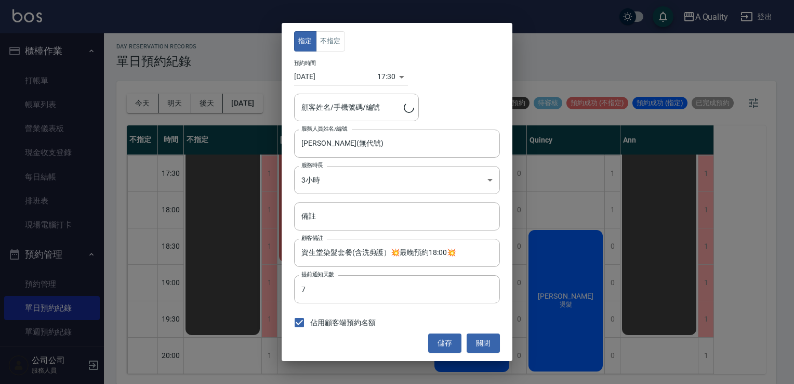
type input "蔡燕玲/0985715768/"
click at [349, 181] on body "A Quality 登出 櫃檯作業 打帳單 帳單列表 營業儀表板 現金收支登錄 每日結帳 排班表 現場電腦打卡 預約管理 預約管理 單日預約紀錄 單週預約紀錄…" at bounding box center [397, 190] width 794 height 387
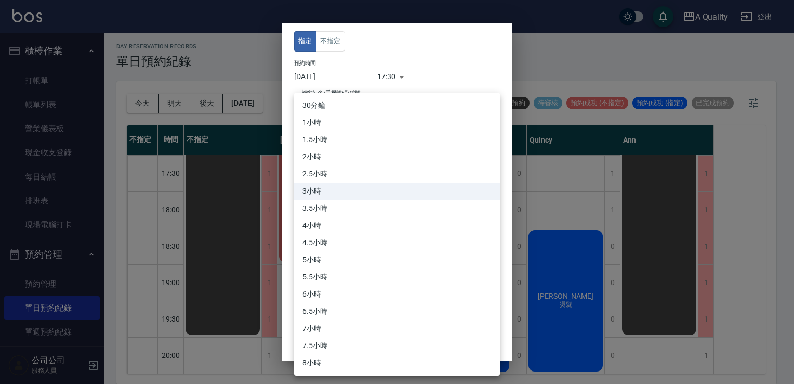
click at [532, 154] on div at bounding box center [397, 192] width 794 height 384
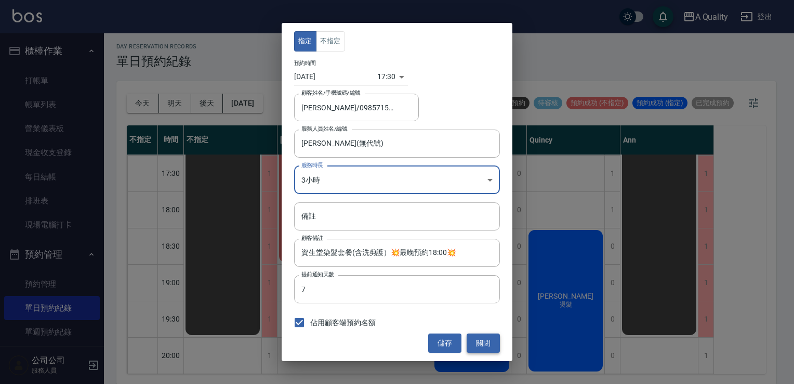
click at [490, 344] on button "關閉" at bounding box center [483, 342] width 33 height 19
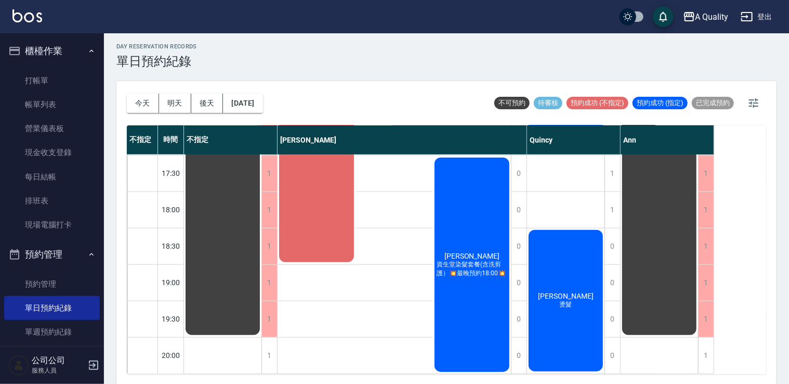
click at [470, 252] on span "蔡燕玲" at bounding box center [472, 256] width 60 height 8
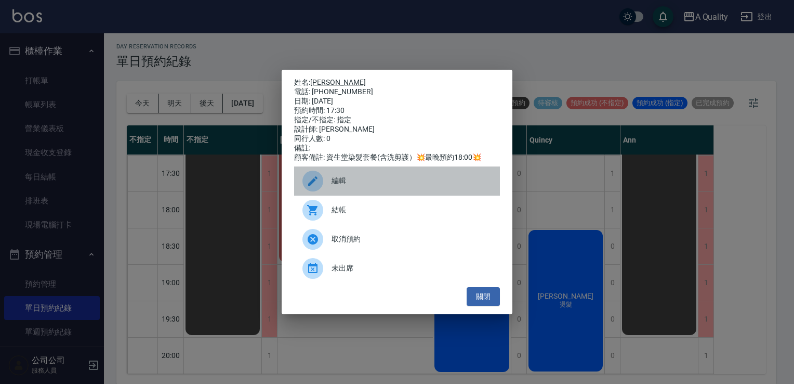
click at [373, 185] on span "編輯" at bounding box center [412, 180] width 160 height 11
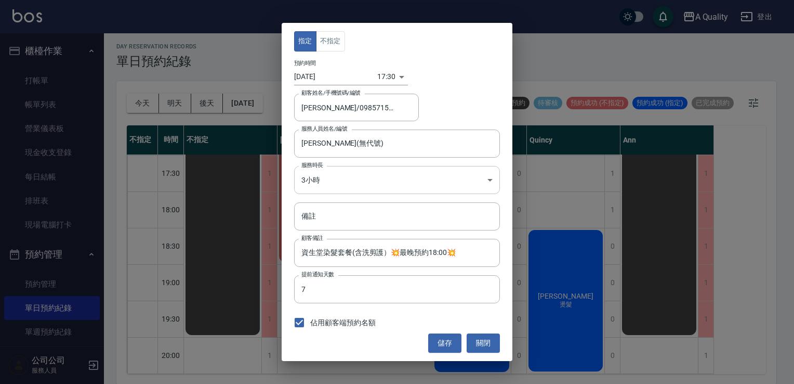
click at [322, 181] on body "A Quality 登出 櫃檯作業 打帳單 帳單列表 營業儀表板 現金收支登錄 每日結帳 排班表 現場電腦打卡 預約管理 預約管理 單日預約紀錄 單週預約紀錄…" at bounding box center [397, 190] width 794 height 387
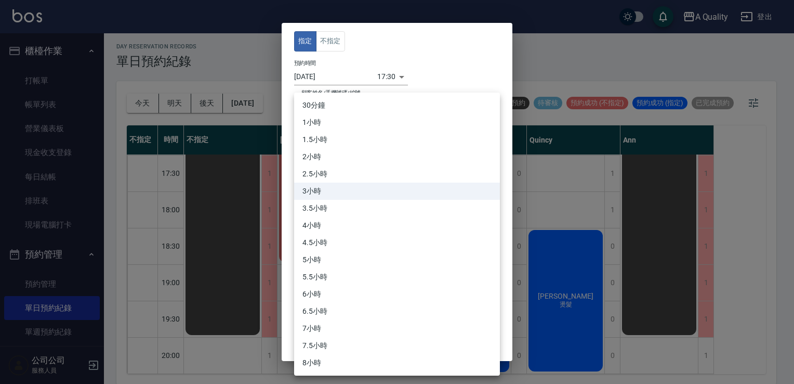
click at [322, 170] on li "2.5小時" at bounding box center [397, 173] width 206 height 17
type input "5"
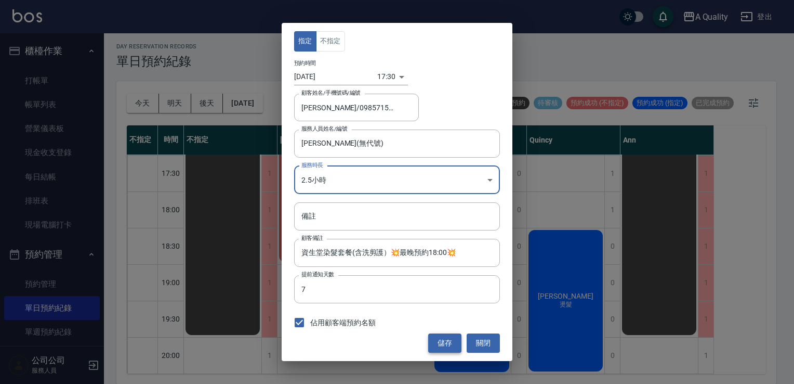
click at [450, 340] on button "儲存" at bounding box center [444, 342] width 33 height 19
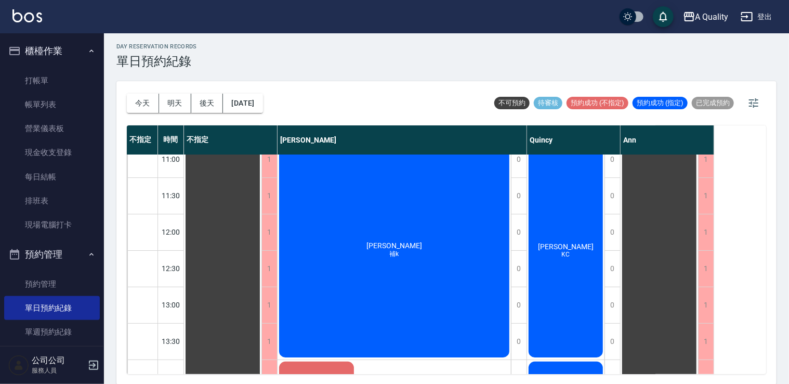
scroll to position [12, 0]
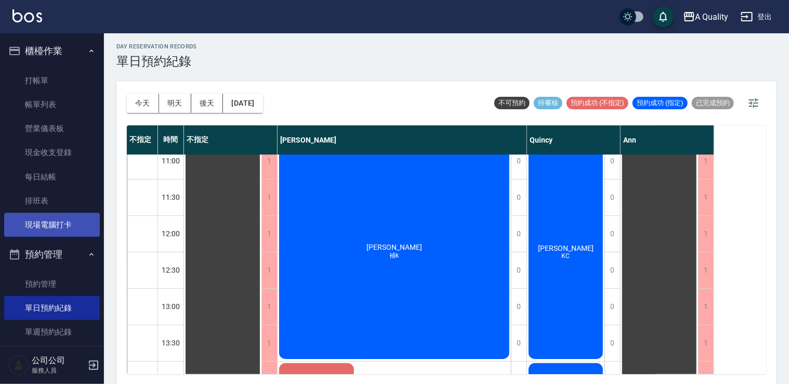
click at [55, 226] on link "現場電腦打卡" at bounding box center [52, 225] width 96 height 24
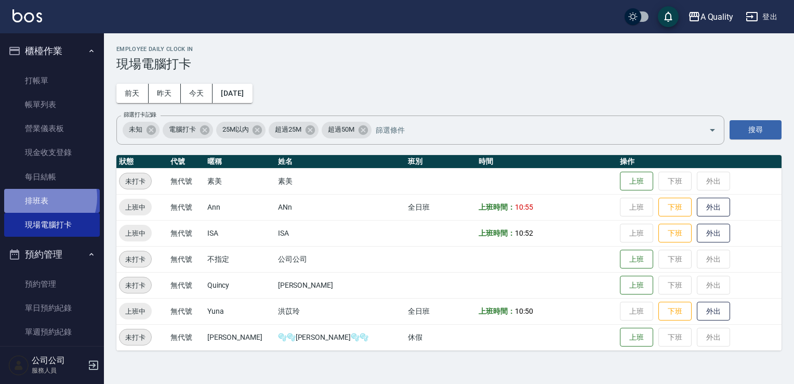
click at [42, 198] on link "排班表" at bounding box center [52, 201] width 96 height 24
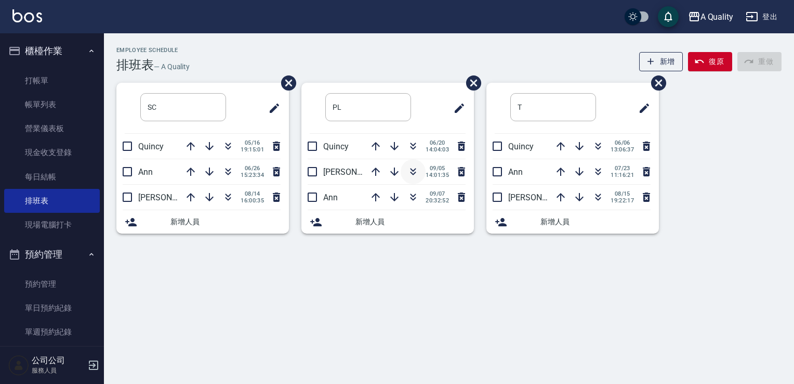
click at [411, 166] on icon "button" at bounding box center [413, 171] width 12 height 12
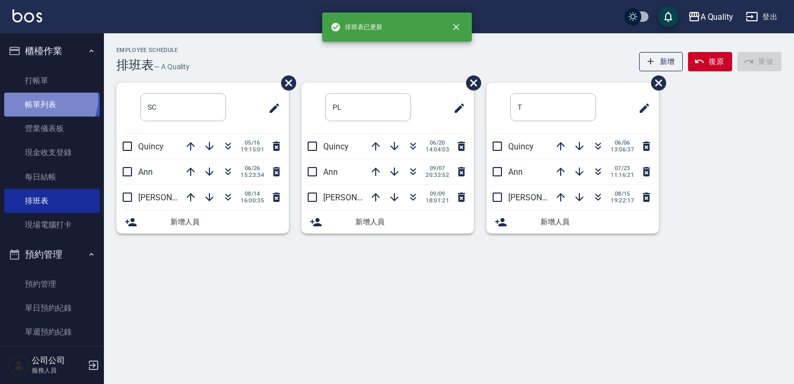
click at [49, 99] on link "帳單列表" at bounding box center [52, 105] width 96 height 24
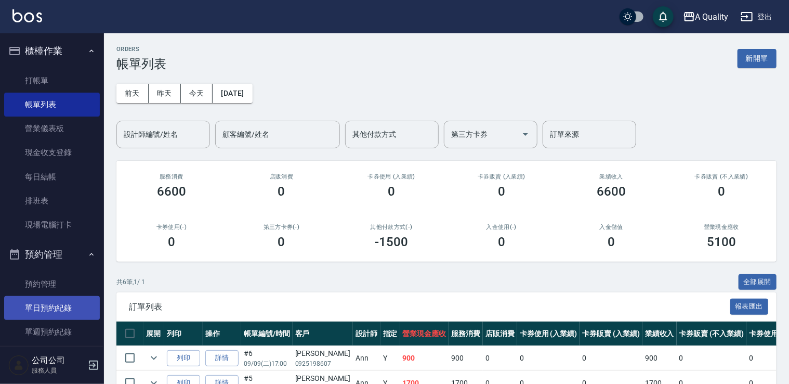
click at [71, 310] on link "單日預約紀錄" at bounding box center [52, 308] width 96 height 24
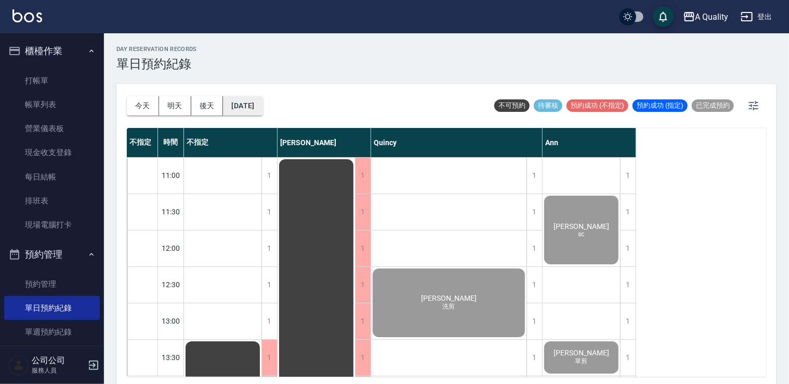
click at [256, 107] on button "[DATE]" at bounding box center [243, 105] width 40 height 19
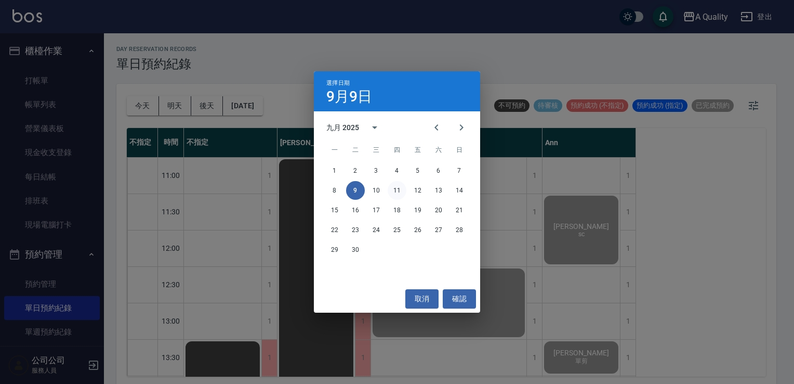
click at [395, 188] on button "11" at bounding box center [397, 190] width 19 height 19
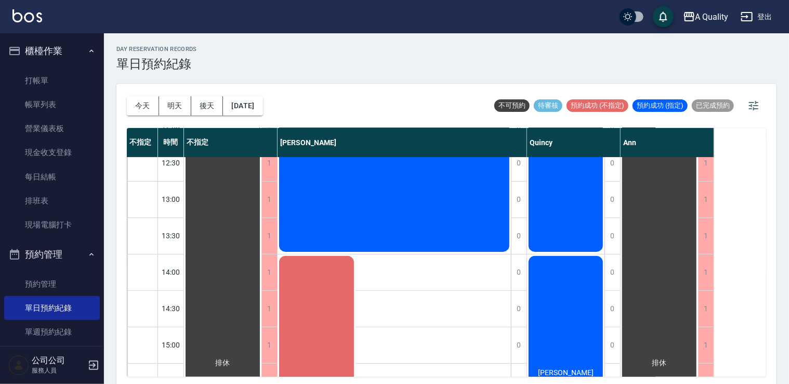
scroll to position [208, 0]
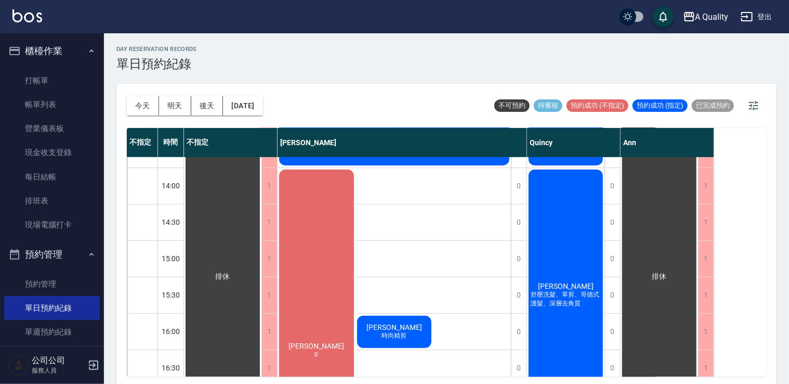
click at [297, 229] on div "王沁蓮 p" at bounding box center [317, 349] width 78 height 363
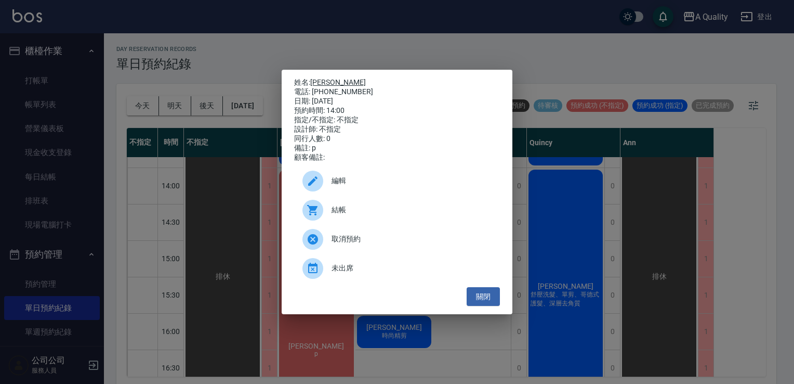
click at [321, 81] on link "王沁蓮" at bounding box center [338, 82] width 56 height 8
click at [487, 301] on button "關閉" at bounding box center [483, 296] width 33 height 19
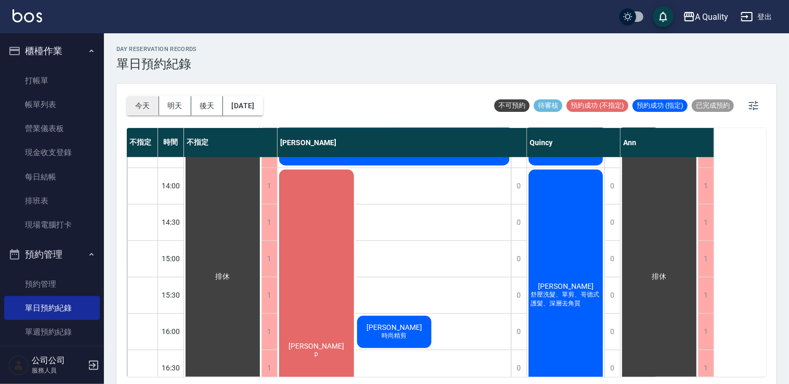
click at [146, 107] on button "今天" at bounding box center [143, 105] width 32 height 19
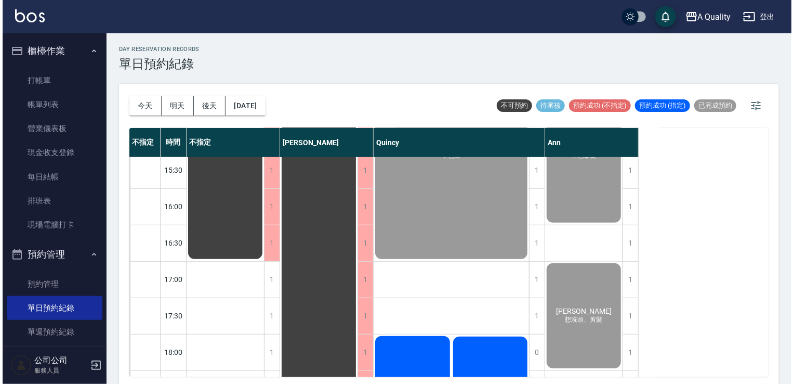
scroll to position [444, 0]
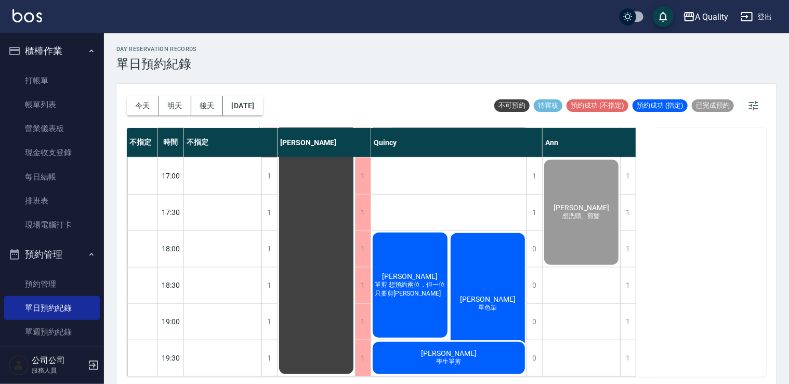
click at [424, 262] on div "彭詩 單剪 想預約兩位，但一位只要剪劉海" at bounding box center [410, 285] width 78 height 108
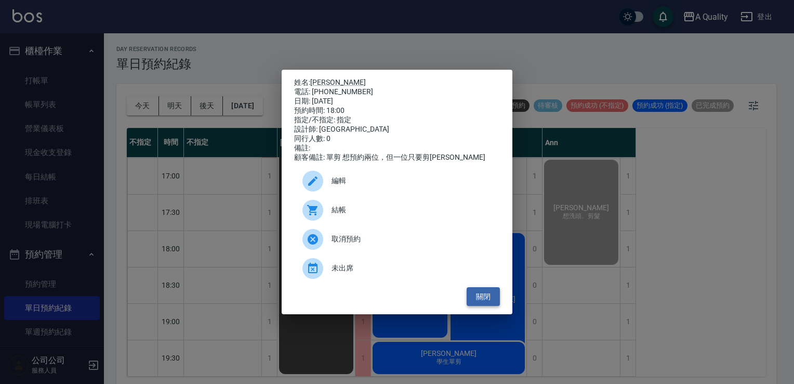
click at [482, 305] on button "關閉" at bounding box center [483, 296] width 33 height 19
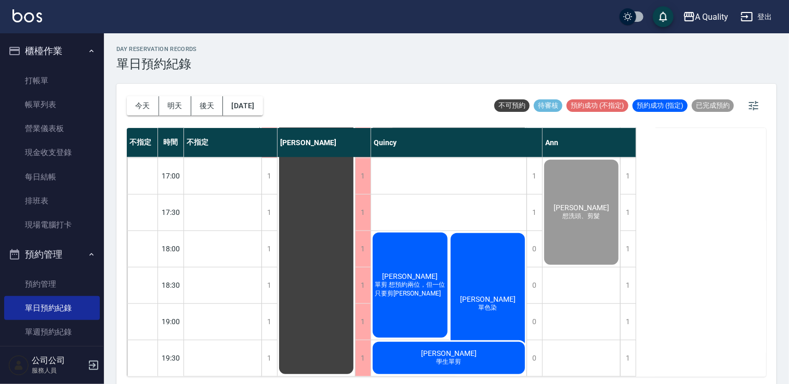
click at [412, 232] on div "彭詩 單剪 想預約兩位，但一位只要剪劉海" at bounding box center [410, 285] width 78 height 108
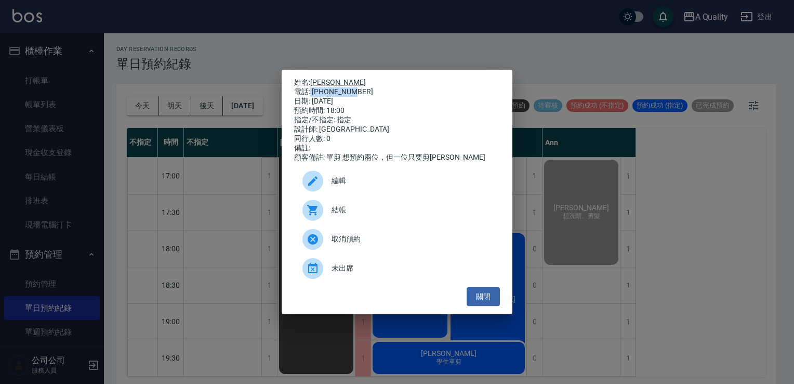
drag, startPoint x: 311, startPoint y: 89, endPoint x: 362, endPoint y: 87, distance: 51.0
click at [362, 87] on div "電話: 0982653026" at bounding box center [397, 91] width 206 height 9
drag, startPoint x: 362, startPoint y: 87, endPoint x: 361, endPoint y: 82, distance: 5.2
click at [361, 82] on p "姓名: 彭詩" at bounding box center [397, 82] width 206 height 9
drag, startPoint x: 353, startPoint y: 88, endPoint x: 312, endPoint y: 92, distance: 40.7
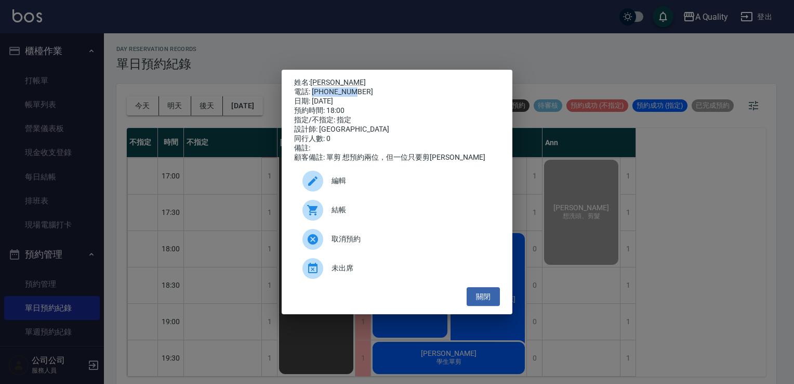
click at [312, 92] on div "電話: 0982653026" at bounding box center [397, 91] width 206 height 9
copy div "0982653026"
click at [328, 185] on div at bounding box center [317, 181] width 29 height 21
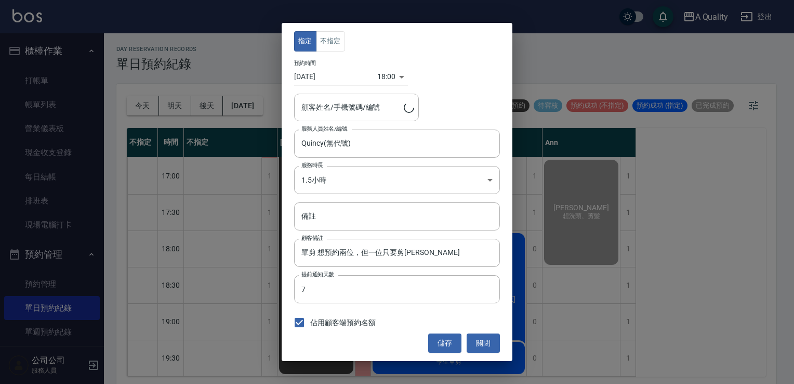
type input "彭詩/0982653026"
drag, startPoint x: 485, startPoint y: 344, endPoint x: 442, endPoint y: 307, distance: 56.7
click at [485, 344] on button "關閉" at bounding box center [483, 342] width 33 height 19
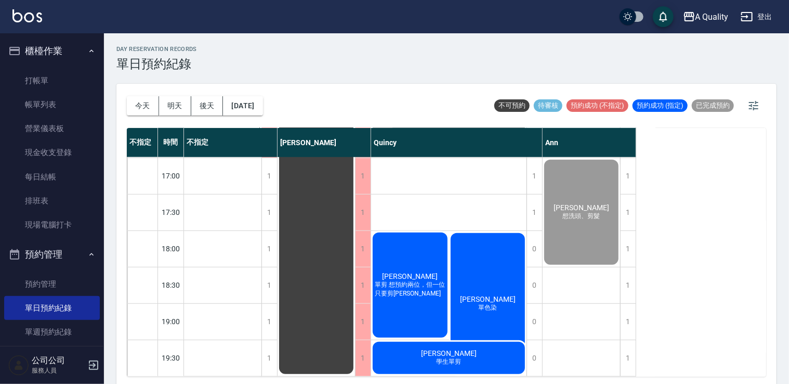
click at [422, 266] on div "彭詩 單剪 想預約兩位，但一位只要剪劉海" at bounding box center [410, 285] width 78 height 108
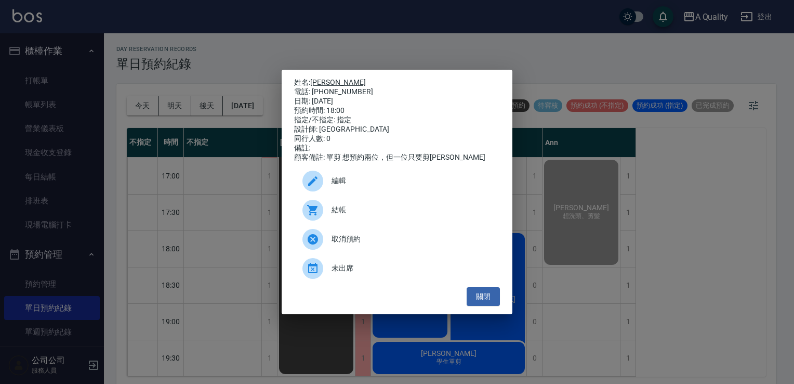
click at [314, 80] on link "[PERSON_NAME]" at bounding box center [338, 82] width 56 height 8
click at [490, 295] on button "關閉" at bounding box center [483, 296] width 33 height 19
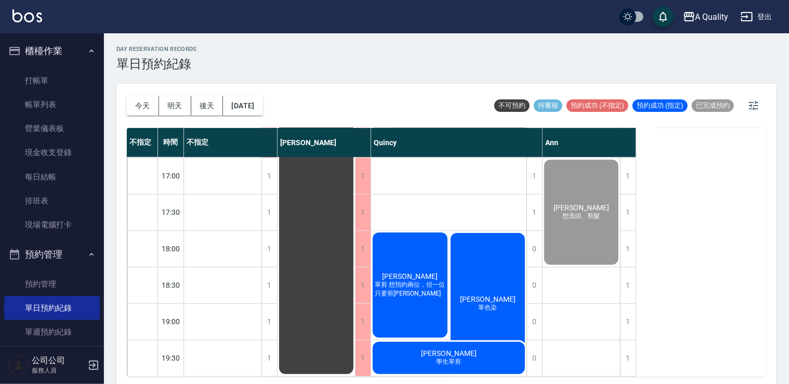
drag, startPoint x: 411, startPoint y: 267, endPoint x: 406, endPoint y: 270, distance: 6.5
click at [406, 272] on span "[PERSON_NAME]" at bounding box center [410, 276] width 60 height 8
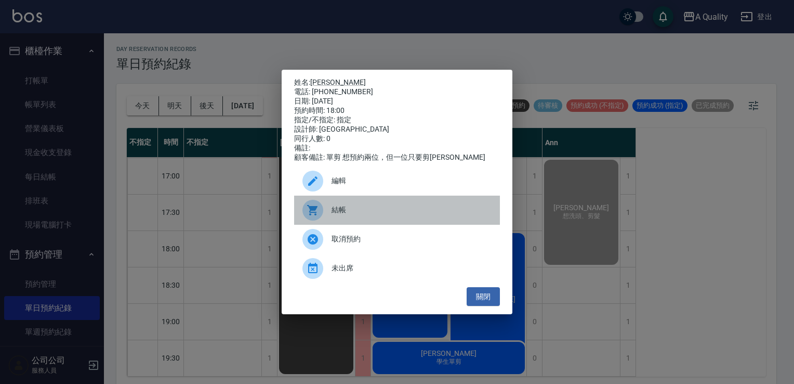
drag, startPoint x: 406, startPoint y: 270, endPoint x: 383, endPoint y: 213, distance: 61.6
click at [383, 213] on span "結帳" at bounding box center [412, 209] width 160 height 11
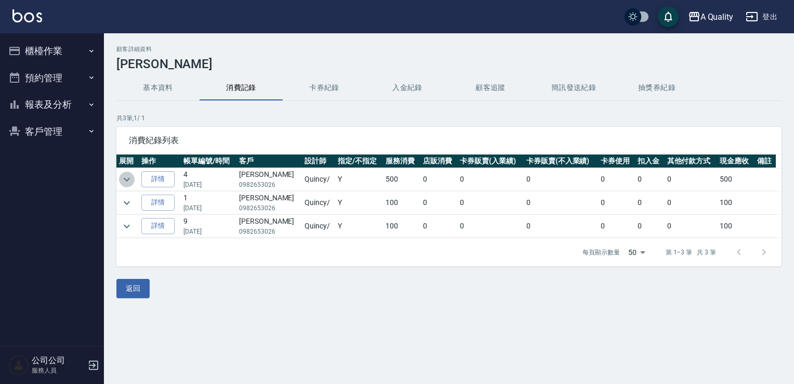
click at [132, 178] on icon "expand row" at bounding box center [127, 179] width 12 height 12
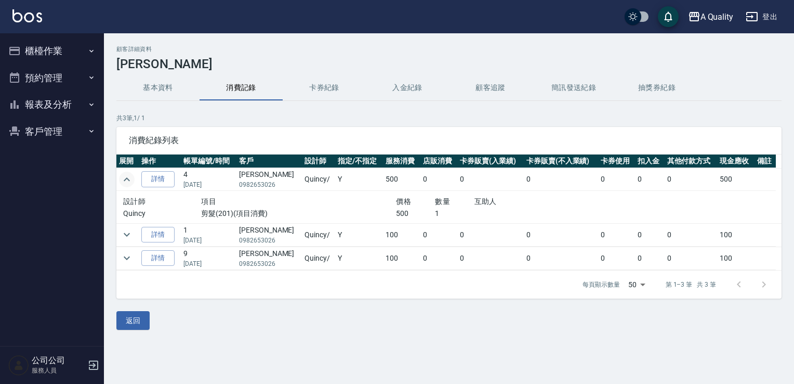
click at [125, 180] on icon "expand row" at bounding box center [127, 179] width 12 height 12
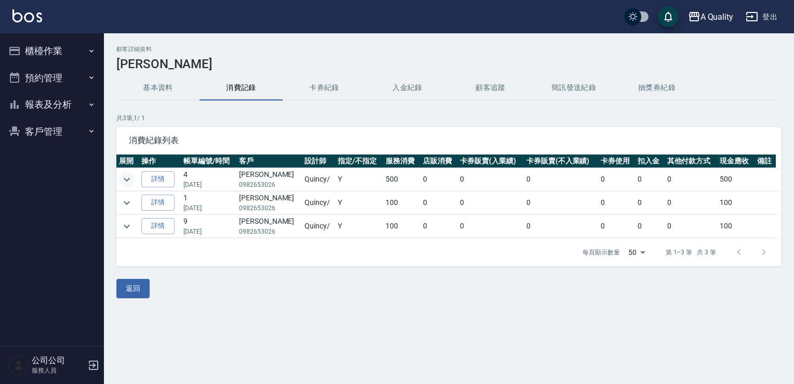
click at [58, 74] on button "預約管理" at bounding box center [52, 77] width 96 height 27
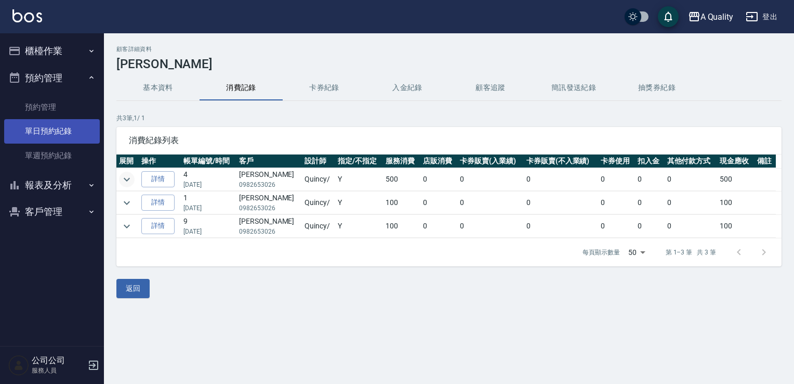
click at [70, 134] on link "單日預約紀錄" at bounding box center [52, 131] width 96 height 24
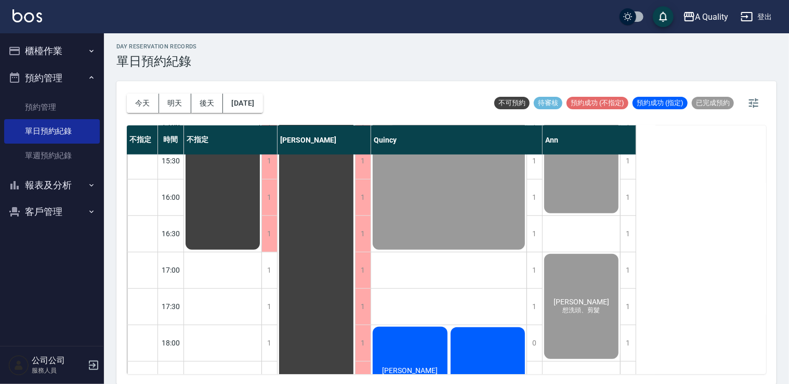
scroll to position [444, 0]
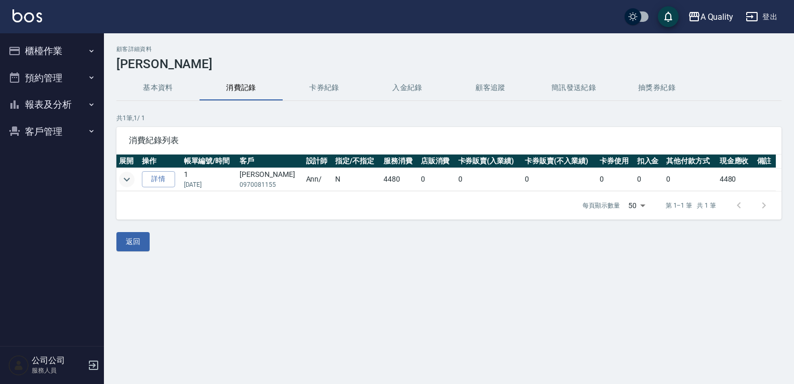
click at [124, 182] on icon "expand row" at bounding box center [127, 179] width 12 height 12
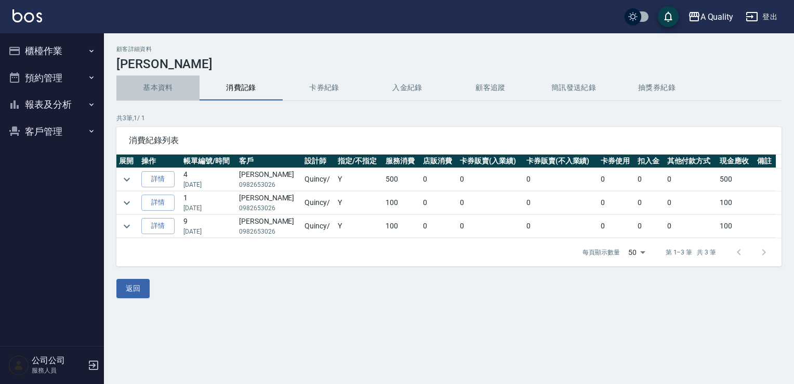
click at [177, 84] on button "基本資料" at bounding box center [157, 87] width 83 height 25
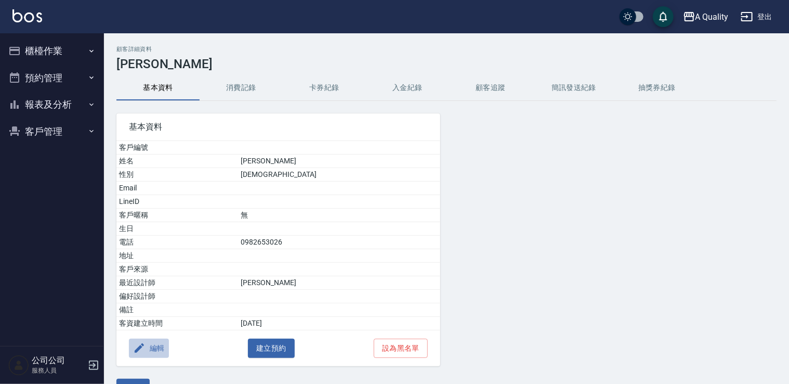
click at [159, 338] on button "編輯" at bounding box center [149, 347] width 40 height 19
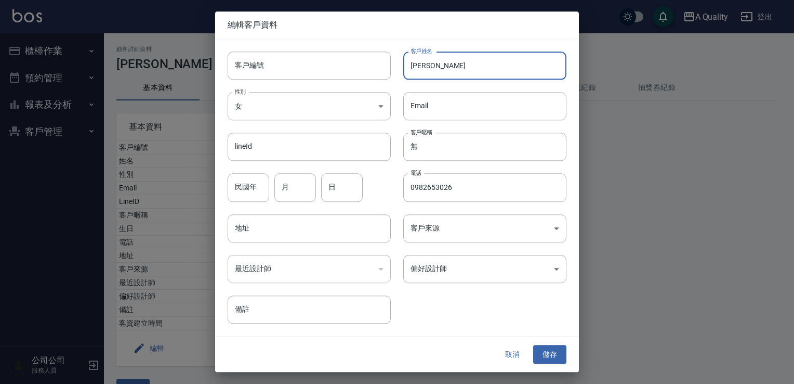
paste input "閔"
type input "彭詩閔"
click at [554, 356] on button "儲存" at bounding box center [549, 354] width 33 height 19
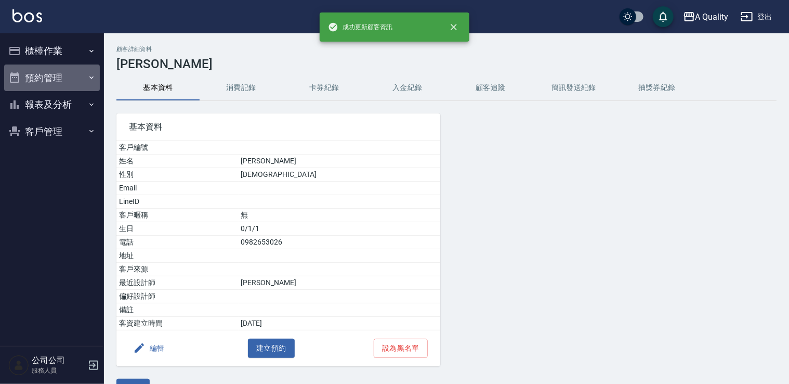
click at [37, 74] on button "預約管理" at bounding box center [52, 77] width 96 height 27
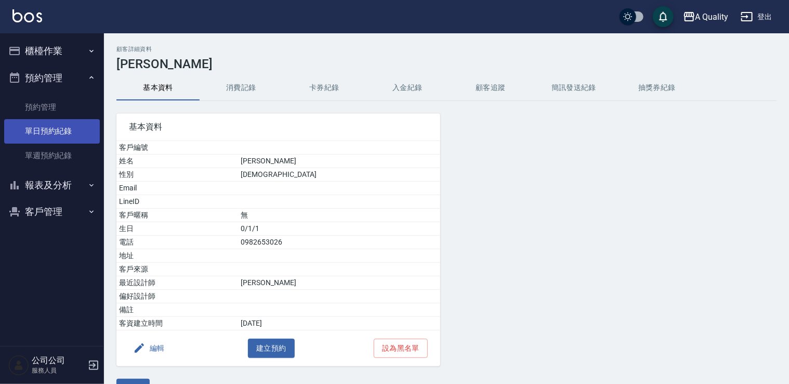
click at [69, 139] on link "單日預約紀錄" at bounding box center [52, 131] width 96 height 24
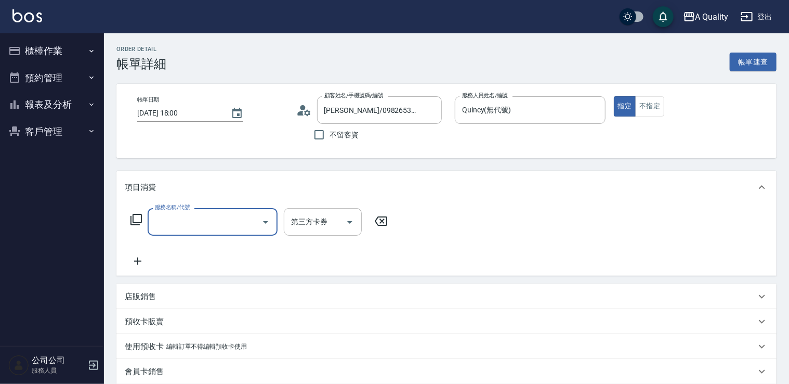
click at [175, 217] on input "服務名稱/代號" at bounding box center [204, 222] width 105 height 18
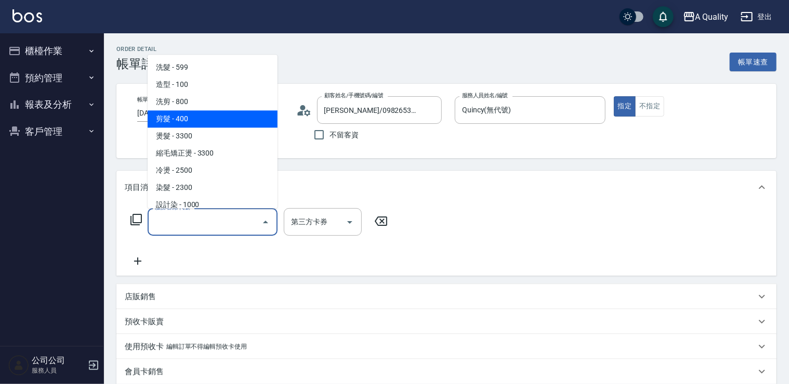
click at [194, 123] on span "剪髮 - 400" at bounding box center [213, 118] width 130 height 17
type input "剪髮(201)"
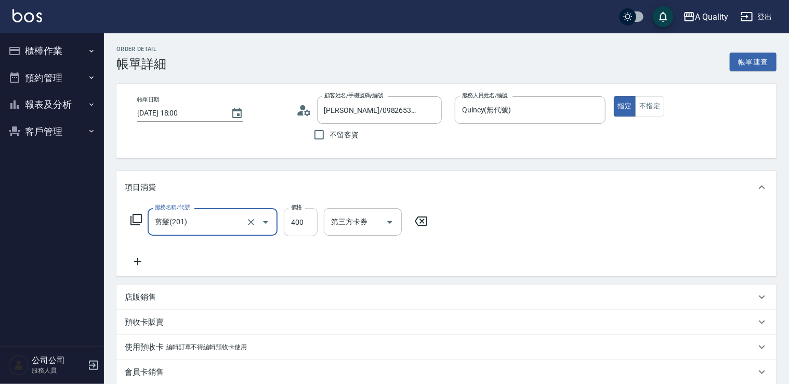
click at [307, 217] on input "400" at bounding box center [301, 222] width 34 height 28
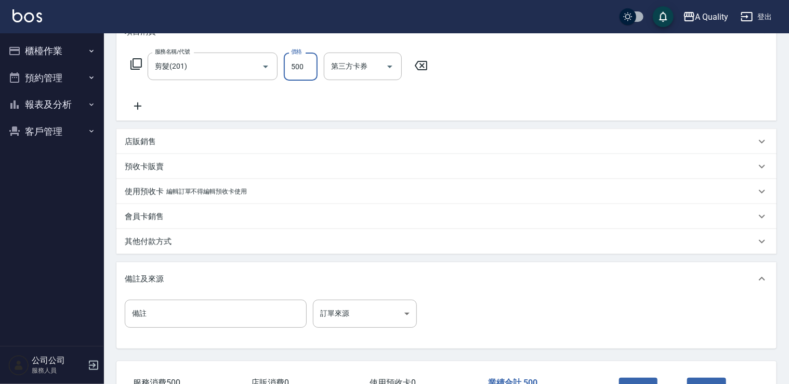
scroll to position [156, 0]
type input "500"
click at [633, 380] on button "結帳" at bounding box center [638, 388] width 39 height 22
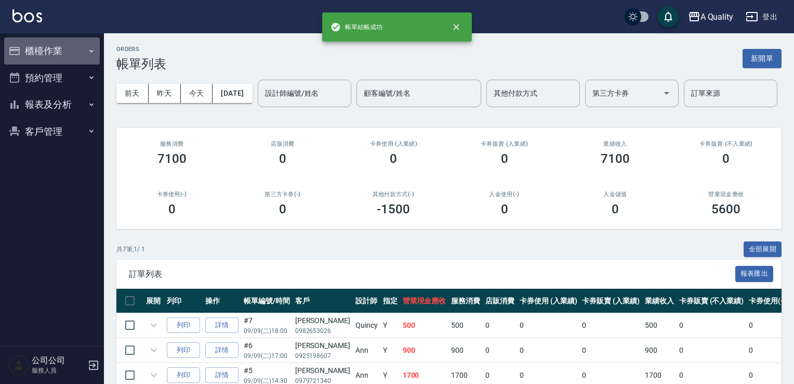
click at [49, 51] on button "櫃檯作業" at bounding box center [52, 50] width 96 height 27
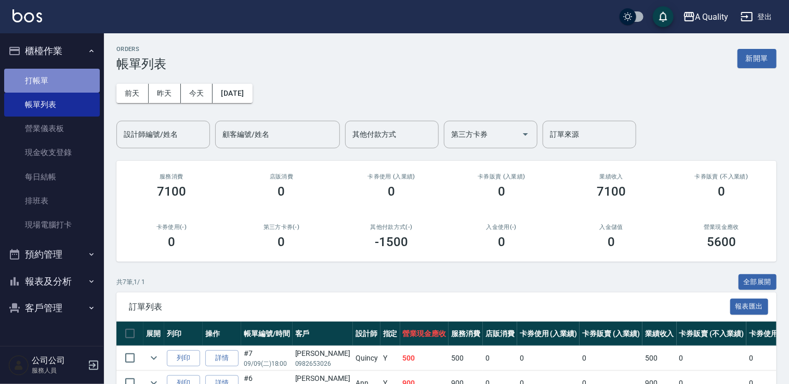
click at [54, 80] on link "打帳單" at bounding box center [52, 81] width 96 height 24
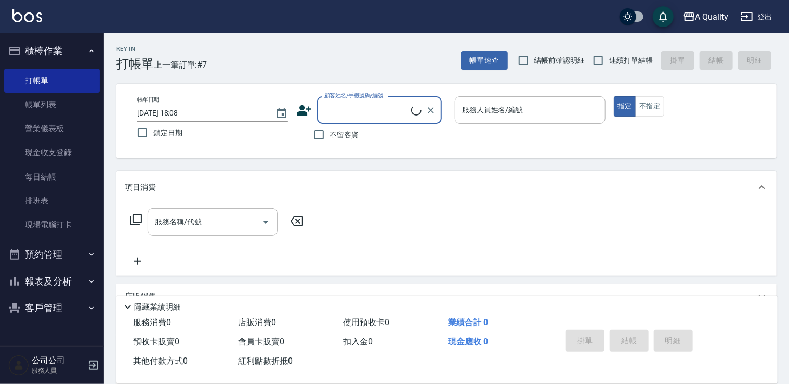
click at [341, 109] on input "顧客姓名/手機號碼/編號" at bounding box center [366, 110] width 89 height 18
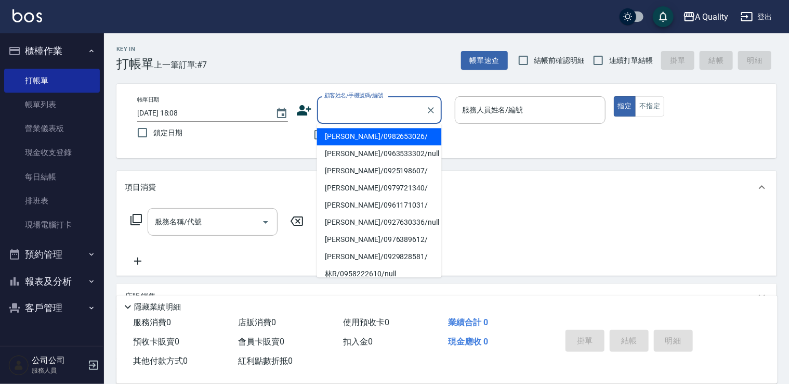
click at [343, 137] on li "彭詩閔/0982653026/" at bounding box center [379, 136] width 125 height 17
type input "彭詩閔/0982653026/"
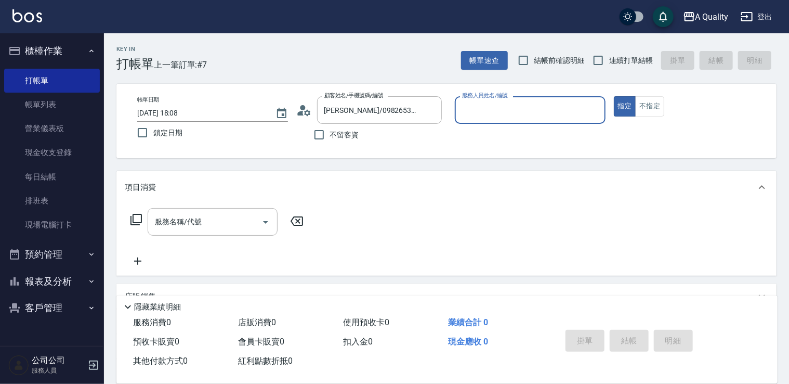
click at [534, 120] on div "服務人員姓名/編號" at bounding box center [530, 110] width 151 height 28
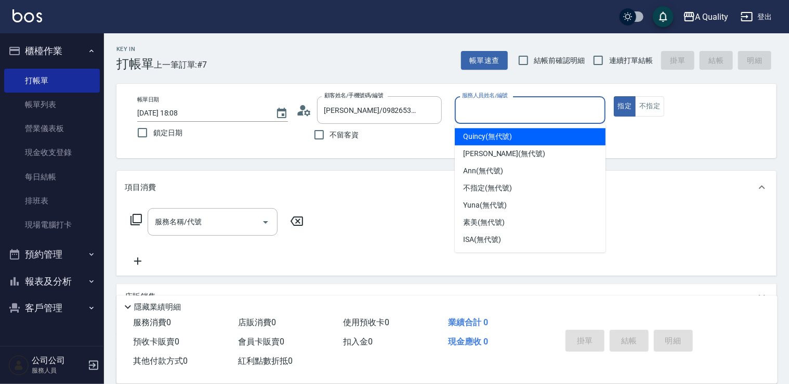
click at [477, 130] on div "Quincy (無代號)" at bounding box center [530, 136] width 151 height 17
type input "Quincy(無代號)"
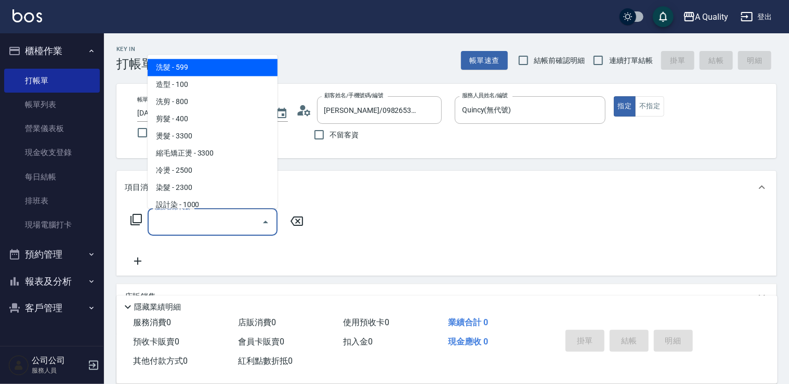
drag, startPoint x: 229, startPoint y: 224, endPoint x: 153, endPoint y: 136, distance: 115.7
click at [228, 222] on input "服務名稱/代號" at bounding box center [204, 222] width 105 height 18
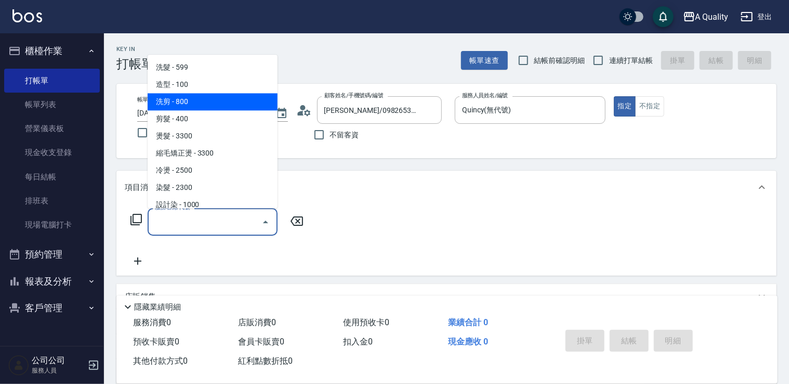
click at [189, 101] on span "洗剪 - 800" at bounding box center [213, 101] width 130 height 17
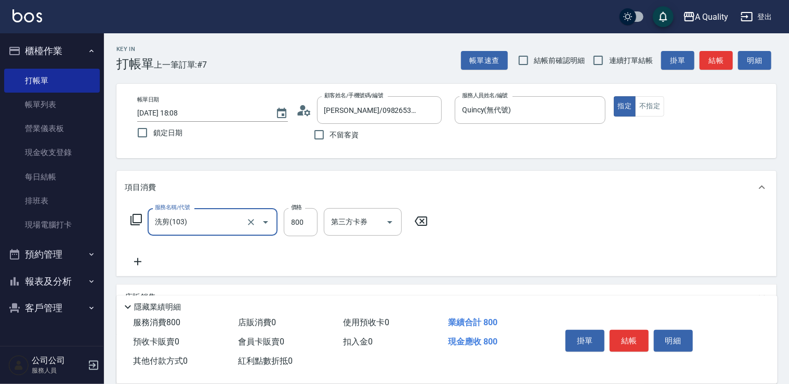
click at [210, 213] on input "洗剪(103)" at bounding box center [198, 222] width 92 height 18
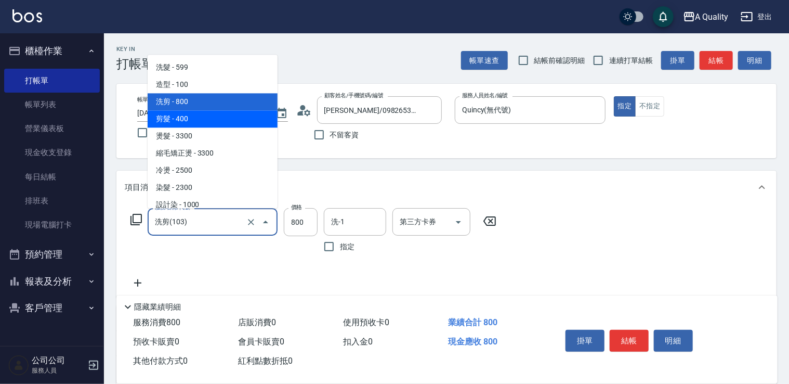
drag, startPoint x: 177, startPoint y: 119, endPoint x: 279, endPoint y: 166, distance: 112.1
click at [178, 119] on span "剪髮 - 400" at bounding box center [213, 118] width 130 height 17
type input "剪髮(201)"
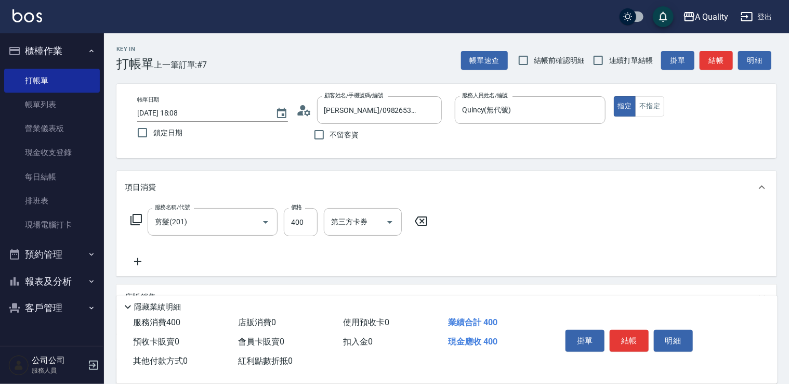
click at [301, 210] on label "價格" at bounding box center [296, 207] width 11 height 8
click at [301, 210] on input "400" at bounding box center [301, 222] width 34 height 28
type input "100"
click at [626, 337] on button "結帳" at bounding box center [629, 341] width 39 height 22
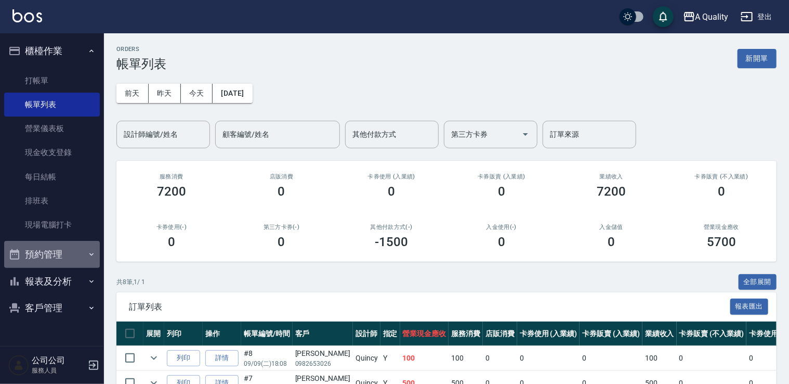
click at [47, 264] on button "預約管理" at bounding box center [52, 254] width 96 height 27
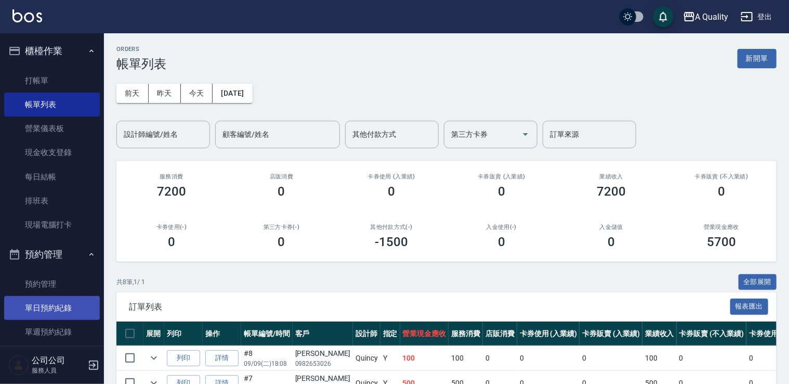
click at [54, 310] on link "單日預約紀錄" at bounding box center [52, 308] width 96 height 24
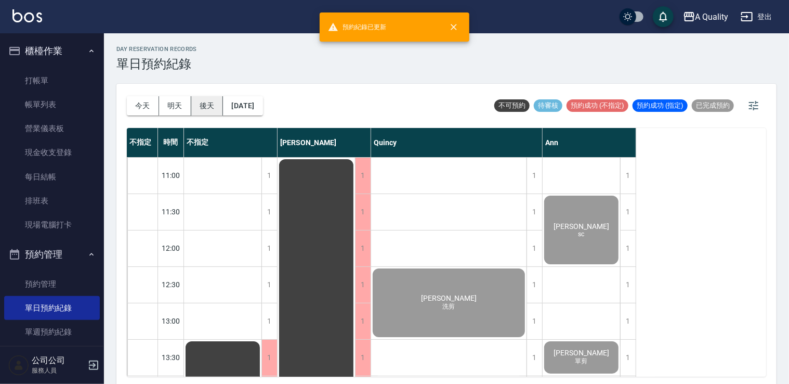
click at [198, 107] on button "後天" at bounding box center [207, 105] width 32 height 19
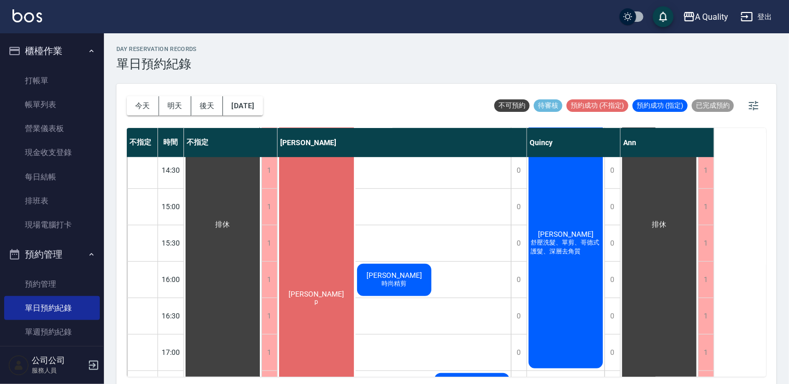
scroll to position [104, 0]
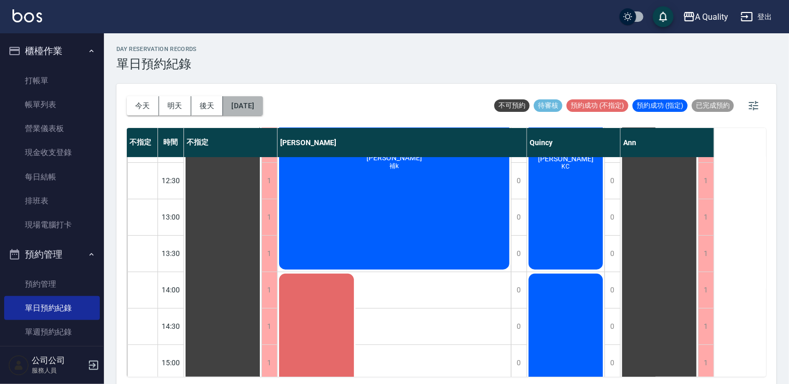
click at [240, 113] on button "2025/09/11" at bounding box center [243, 105] width 40 height 19
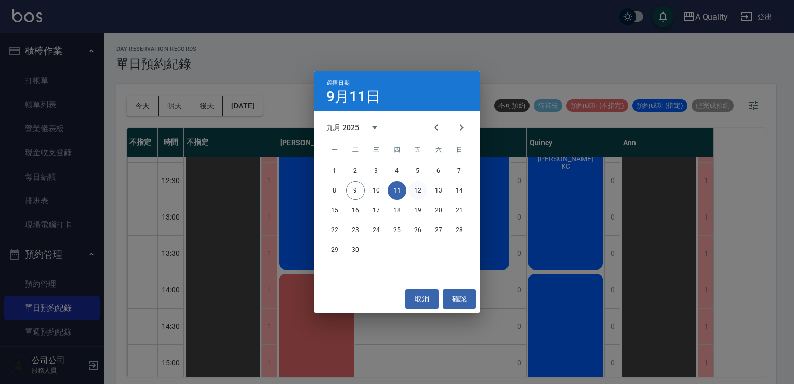
click at [417, 189] on button "12" at bounding box center [418, 190] width 19 height 19
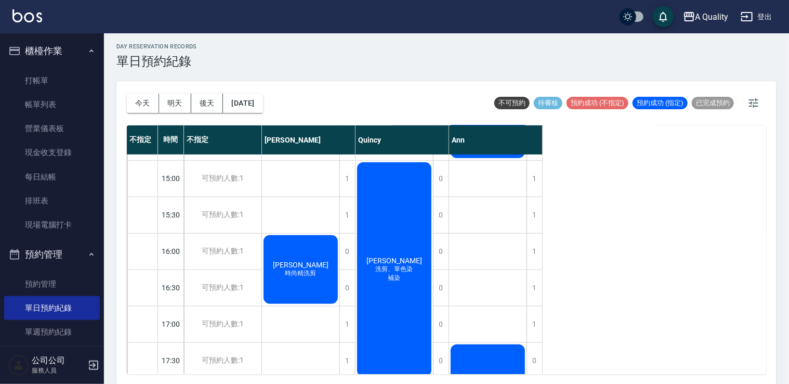
scroll to position [288, 0]
